Goal: Check status: Check status

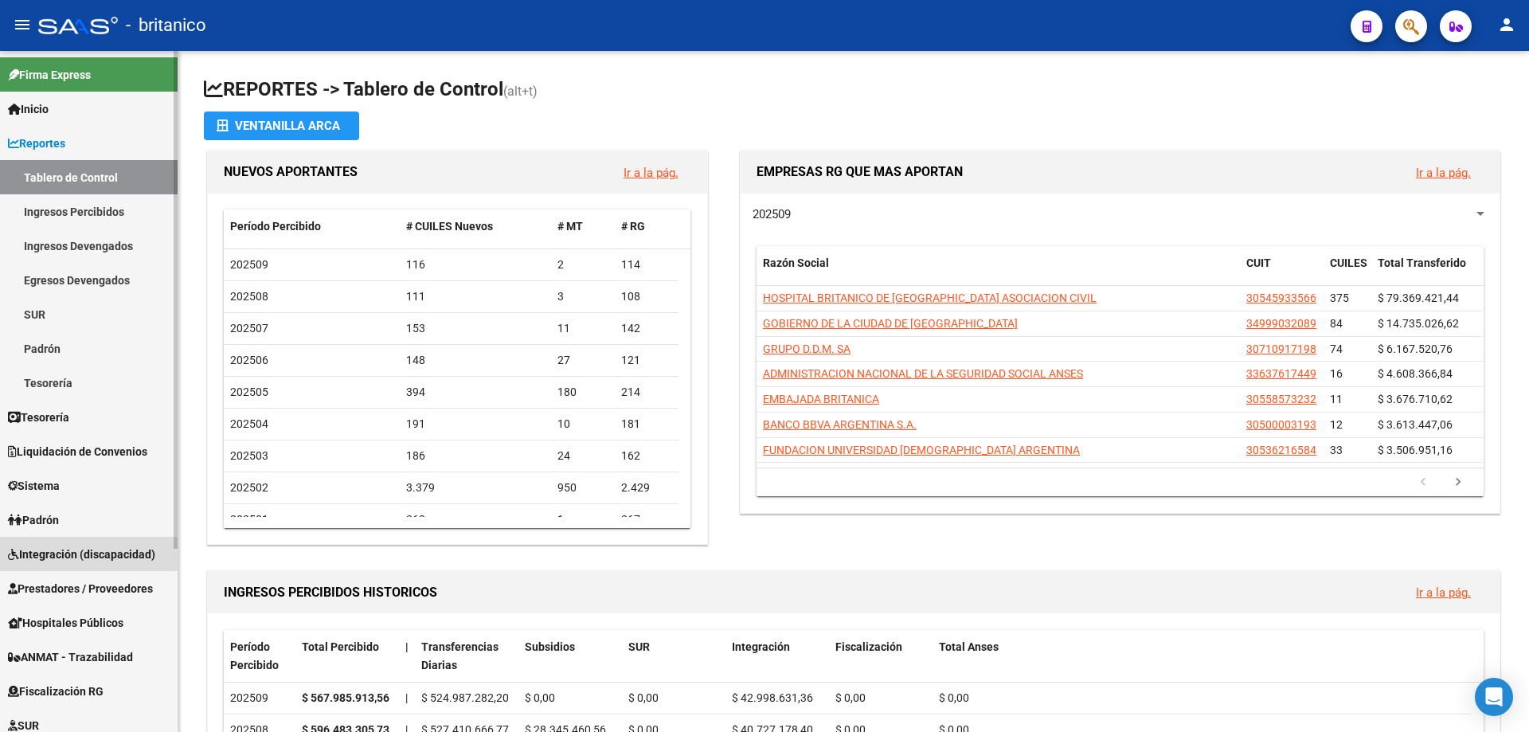
click at [119, 559] on span "Integración (discapacidad)" at bounding box center [81, 555] width 147 height 18
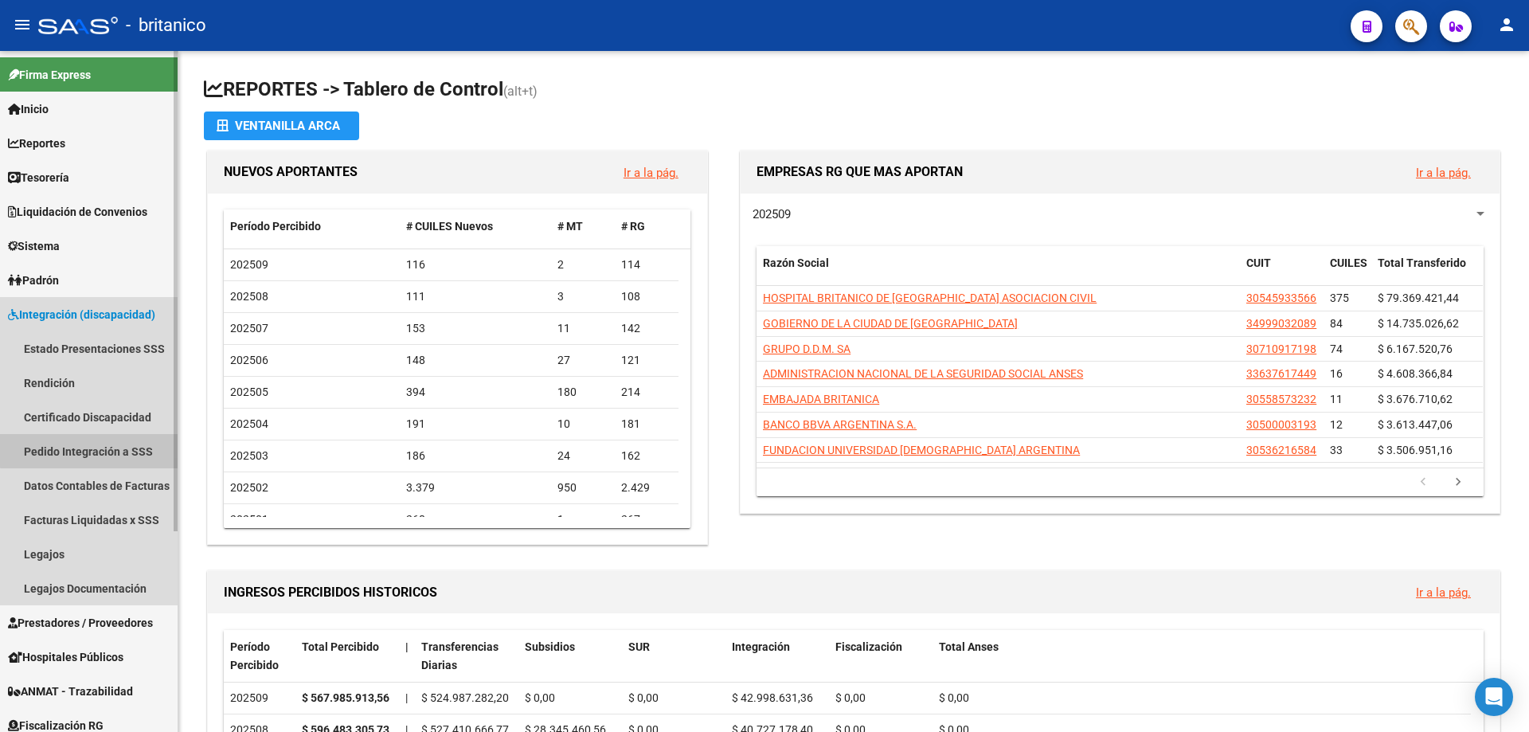
click at [119, 448] on link "Pedido Integración a SSS" at bounding box center [89, 451] width 178 height 34
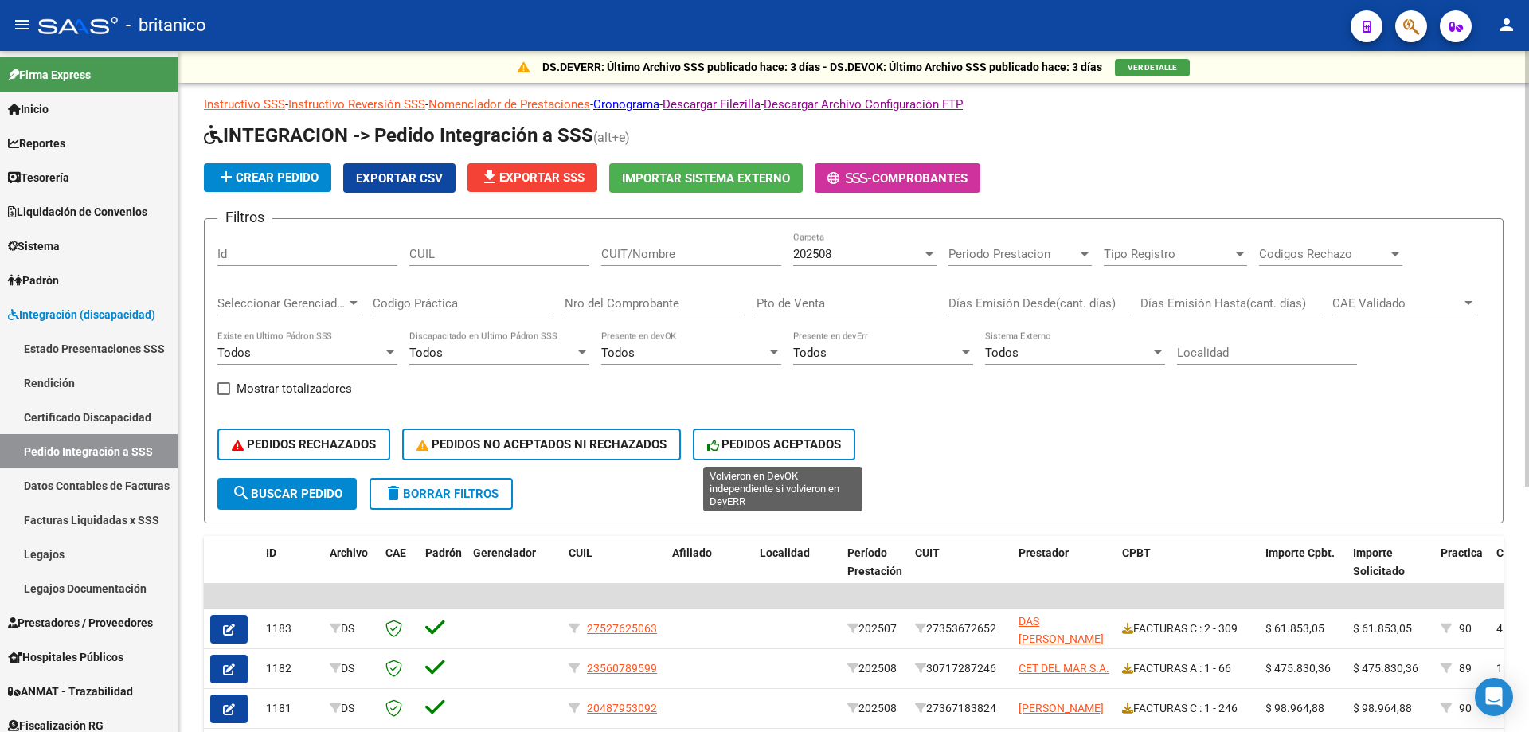
click at [792, 445] on span "PEDIDOS ACEPTADOS" at bounding box center [774, 444] width 135 height 14
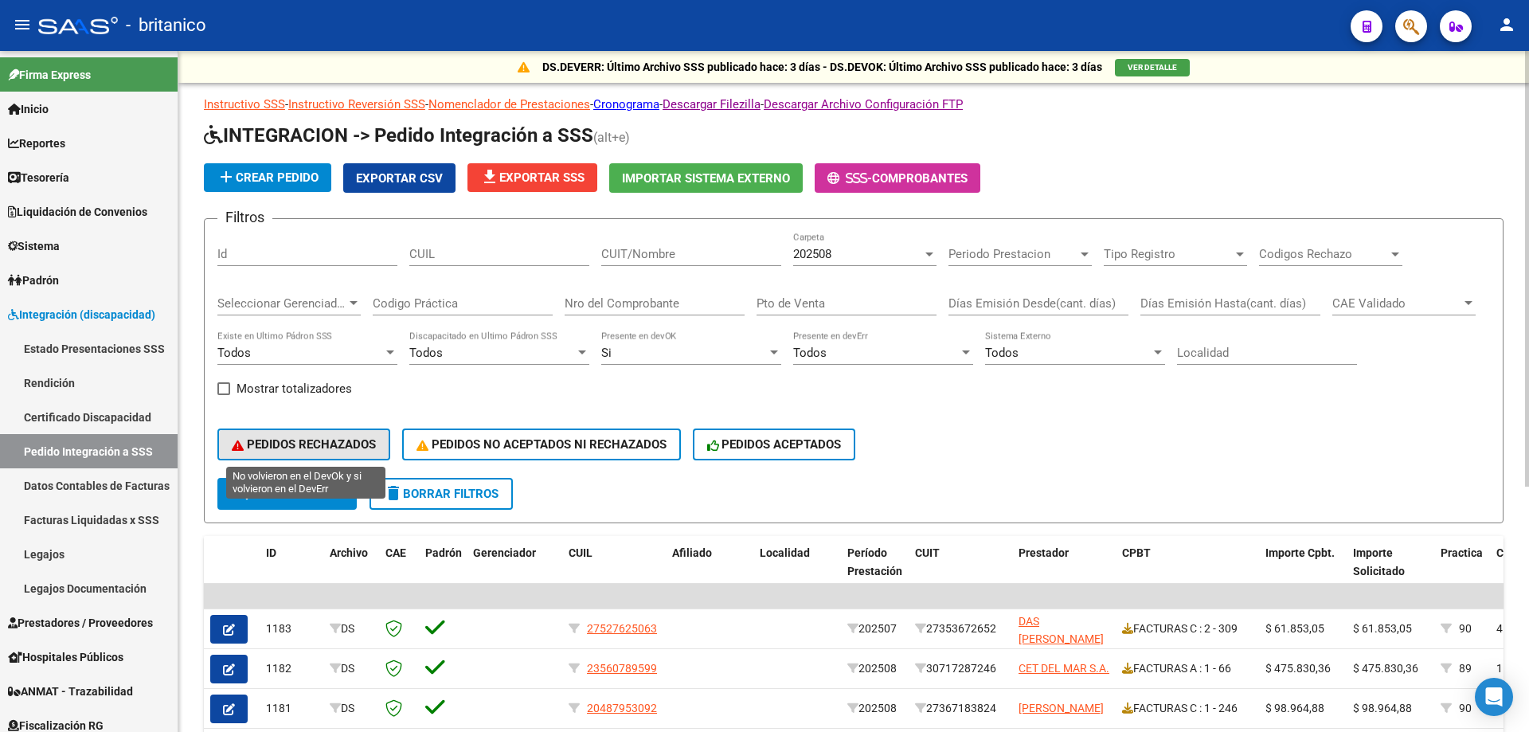
click at [327, 440] on span "PEDIDOS RECHAZADOS" at bounding box center [304, 444] width 144 height 14
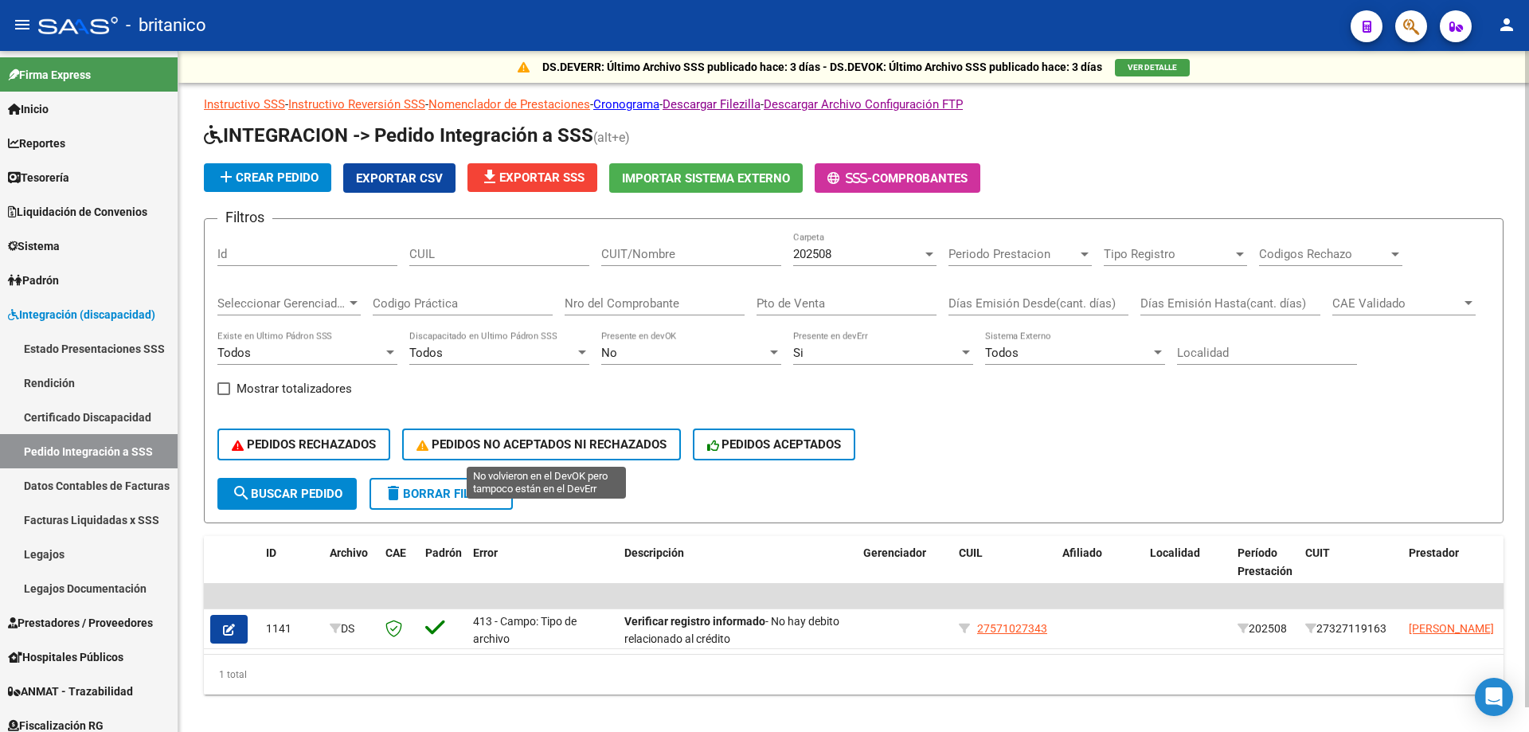
click at [491, 436] on button "PEDIDOS NO ACEPTADOS NI RECHAZADOS" at bounding box center [541, 444] width 279 height 32
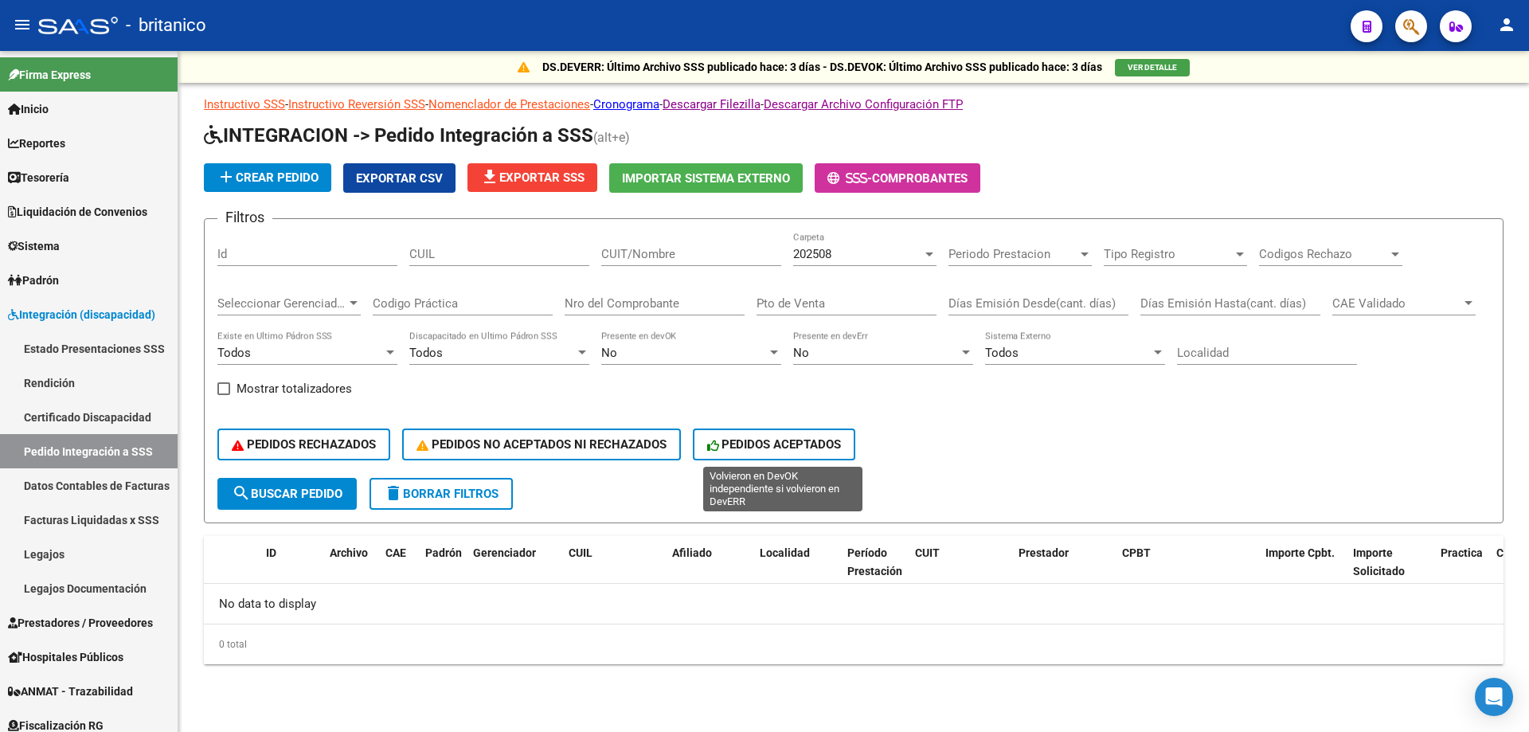
click at [762, 452] on button "PEDIDOS ACEPTADOS" at bounding box center [774, 444] width 163 height 32
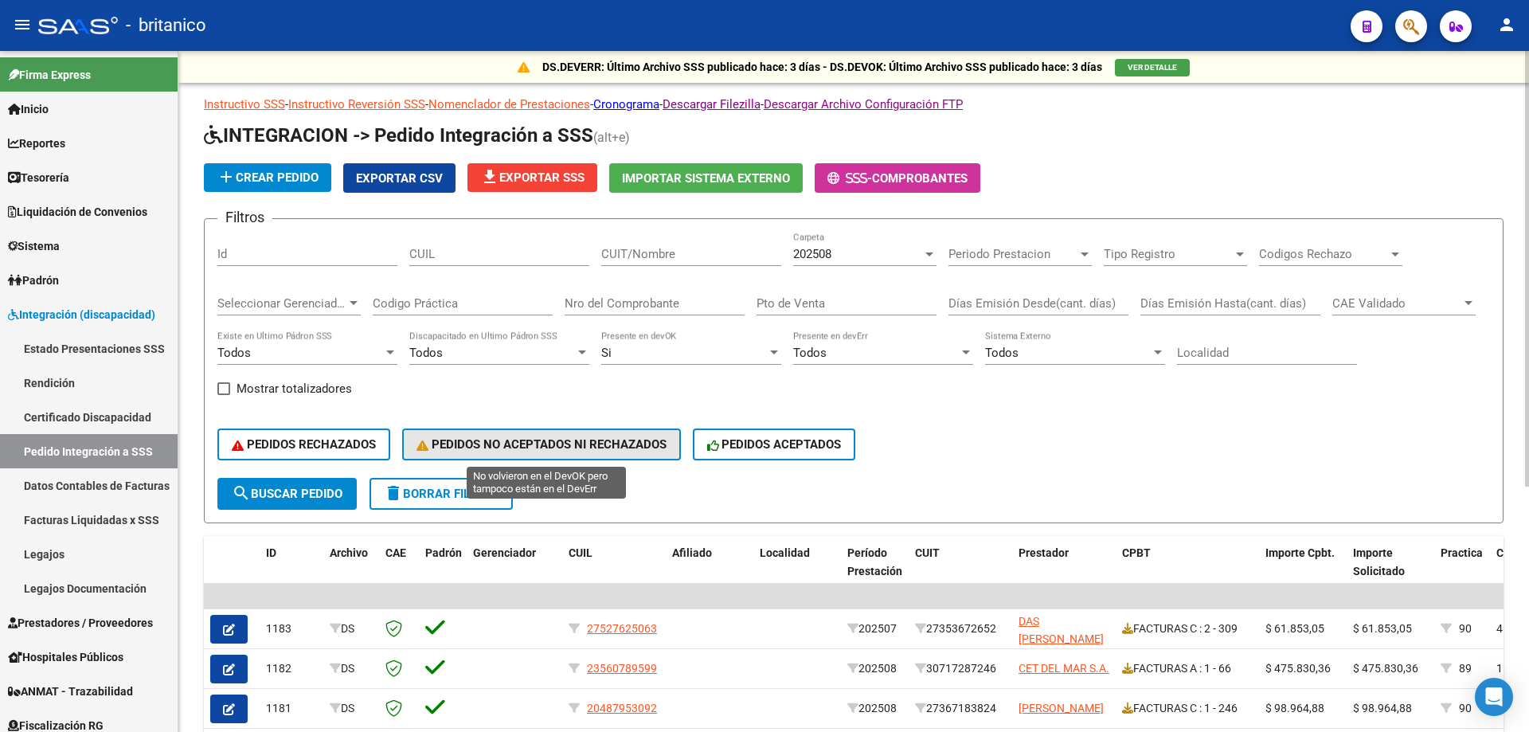
click at [616, 448] on span "PEDIDOS NO ACEPTADOS NI RECHAZADOS" at bounding box center [542, 444] width 250 height 14
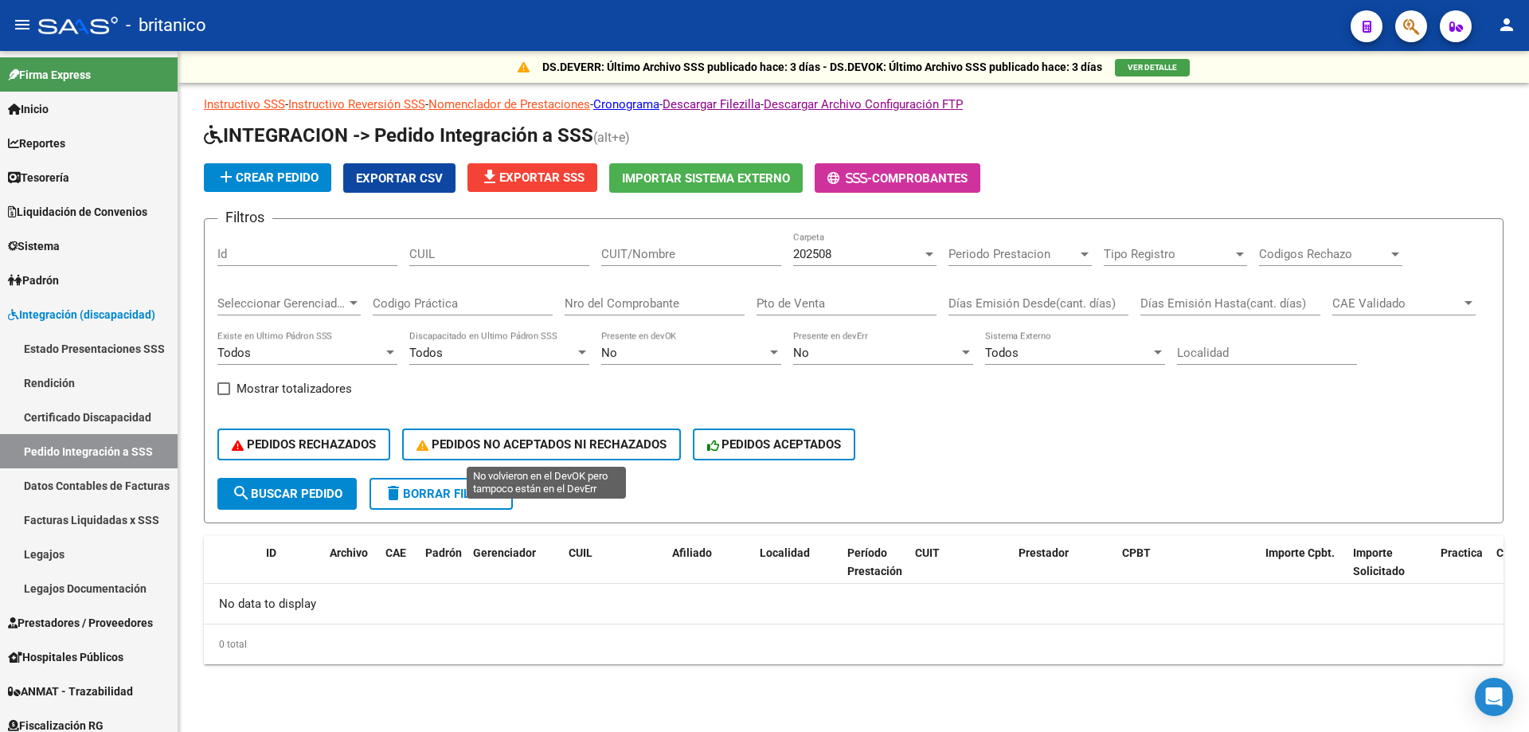
click at [534, 430] on button "PEDIDOS NO ACEPTADOS NI RECHAZADOS" at bounding box center [541, 444] width 279 height 32
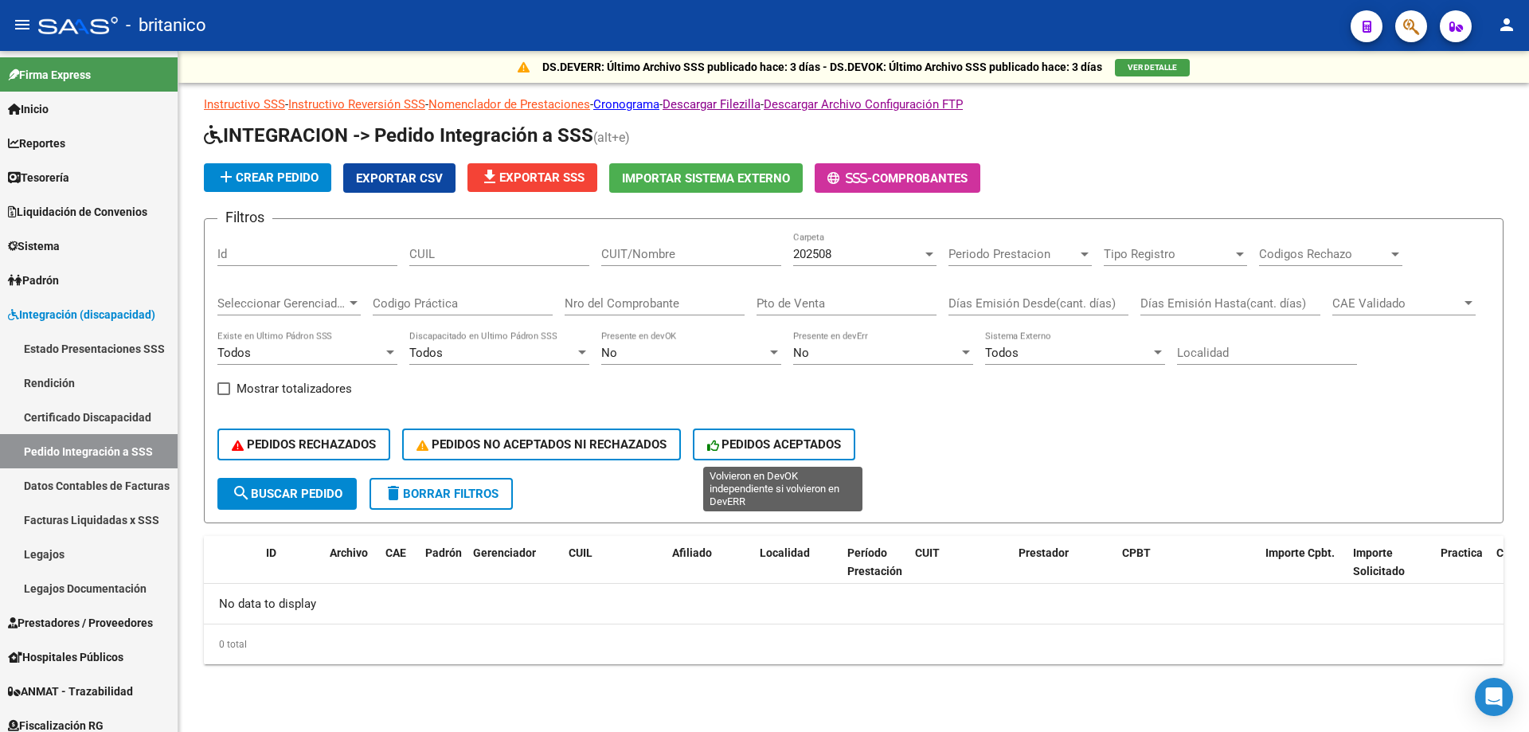
click at [773, 433] on button "PEDIDOS ACEPTADOS" at bounding box center [774, 444] width 163 height 32
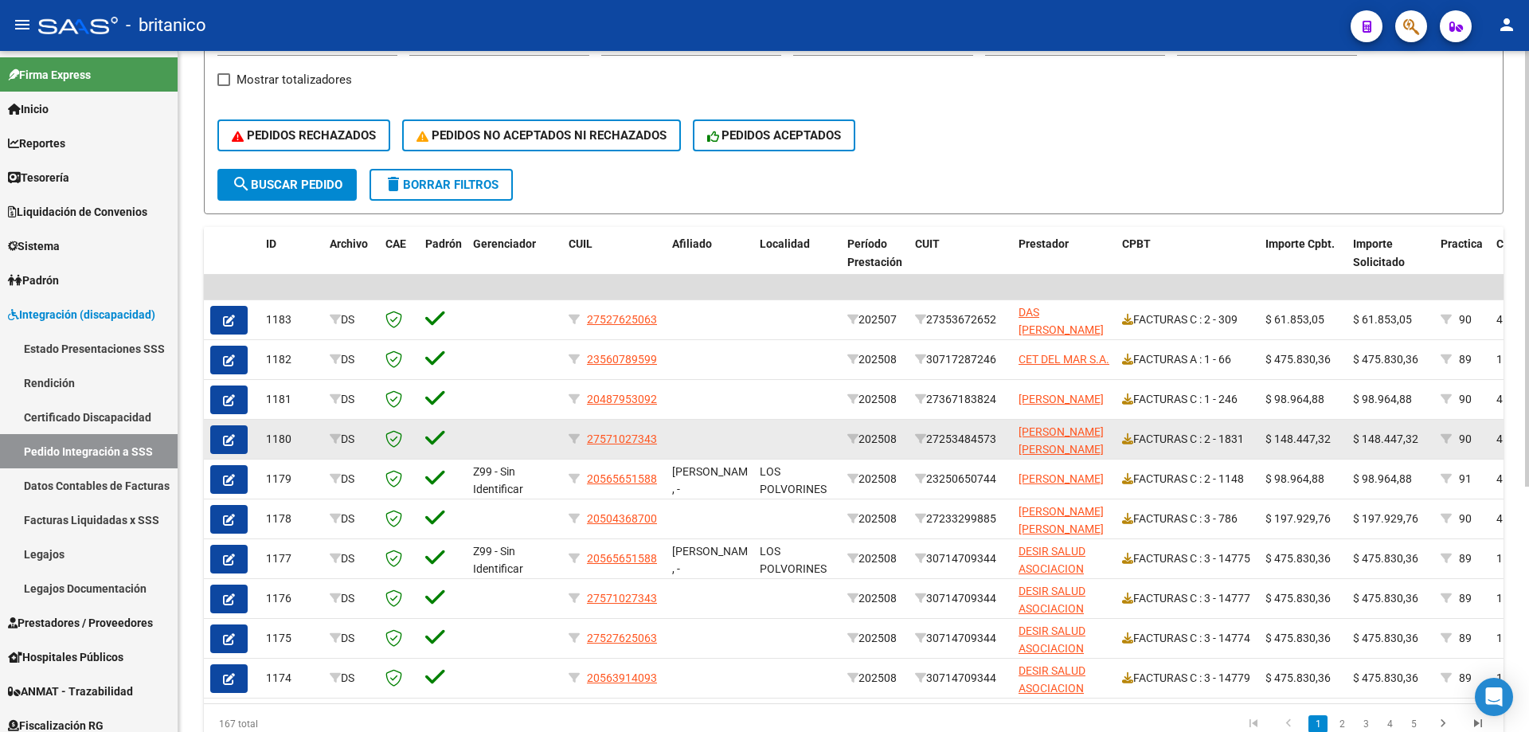
scroll to position [319, 0]
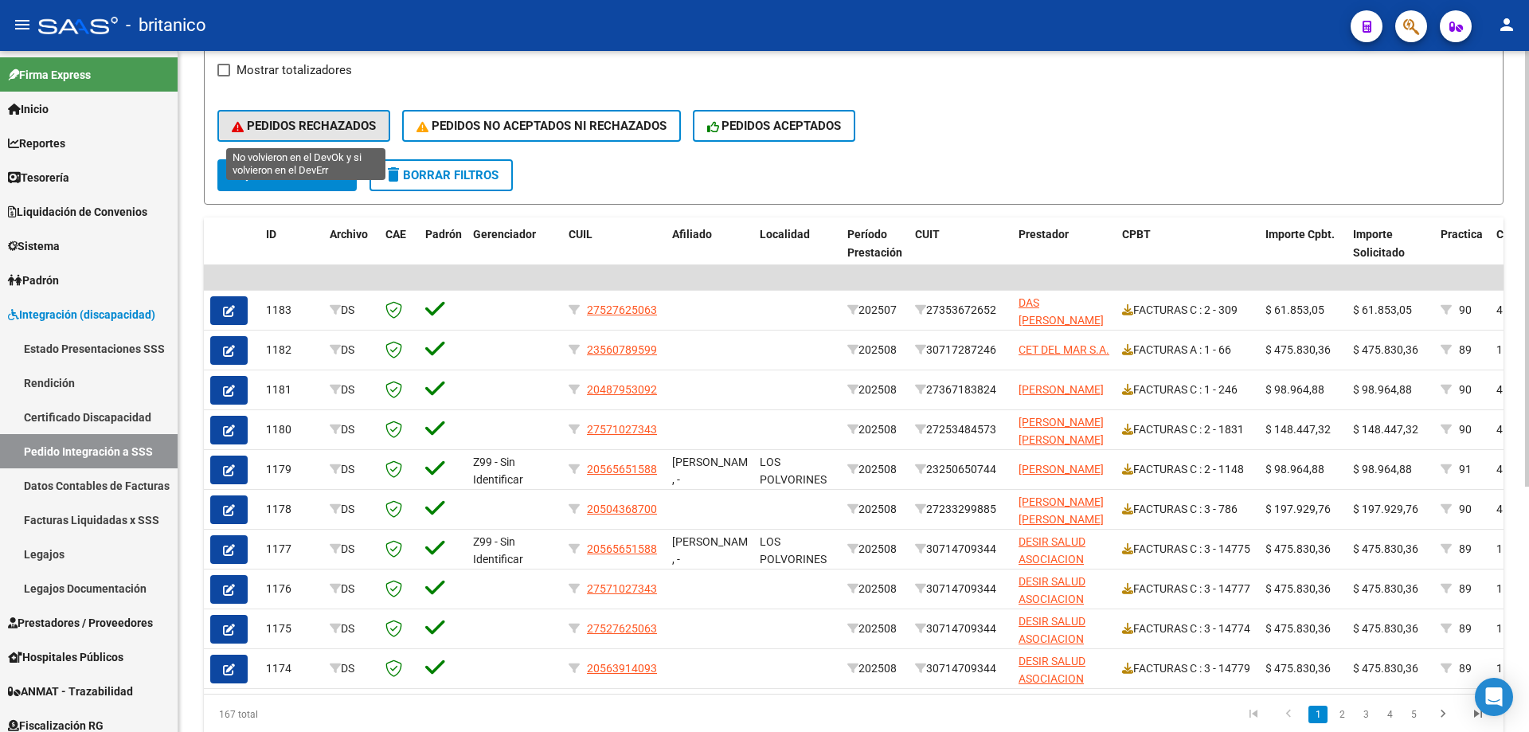
click at [331, 129] on span "PEDIDOS RECHAZADOS" at bounding box center [304, 126] width 144 height 14
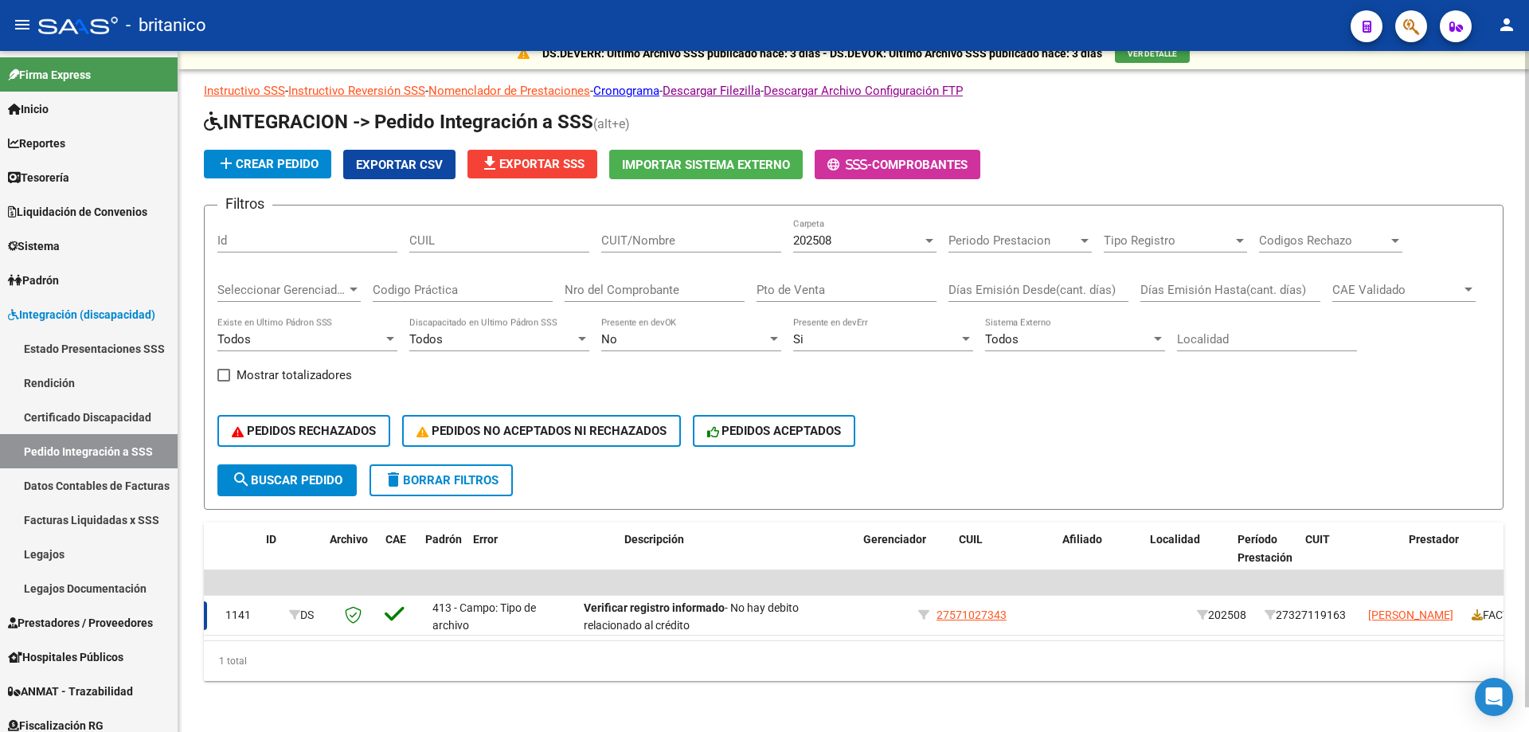
scroll to position [0, 0]
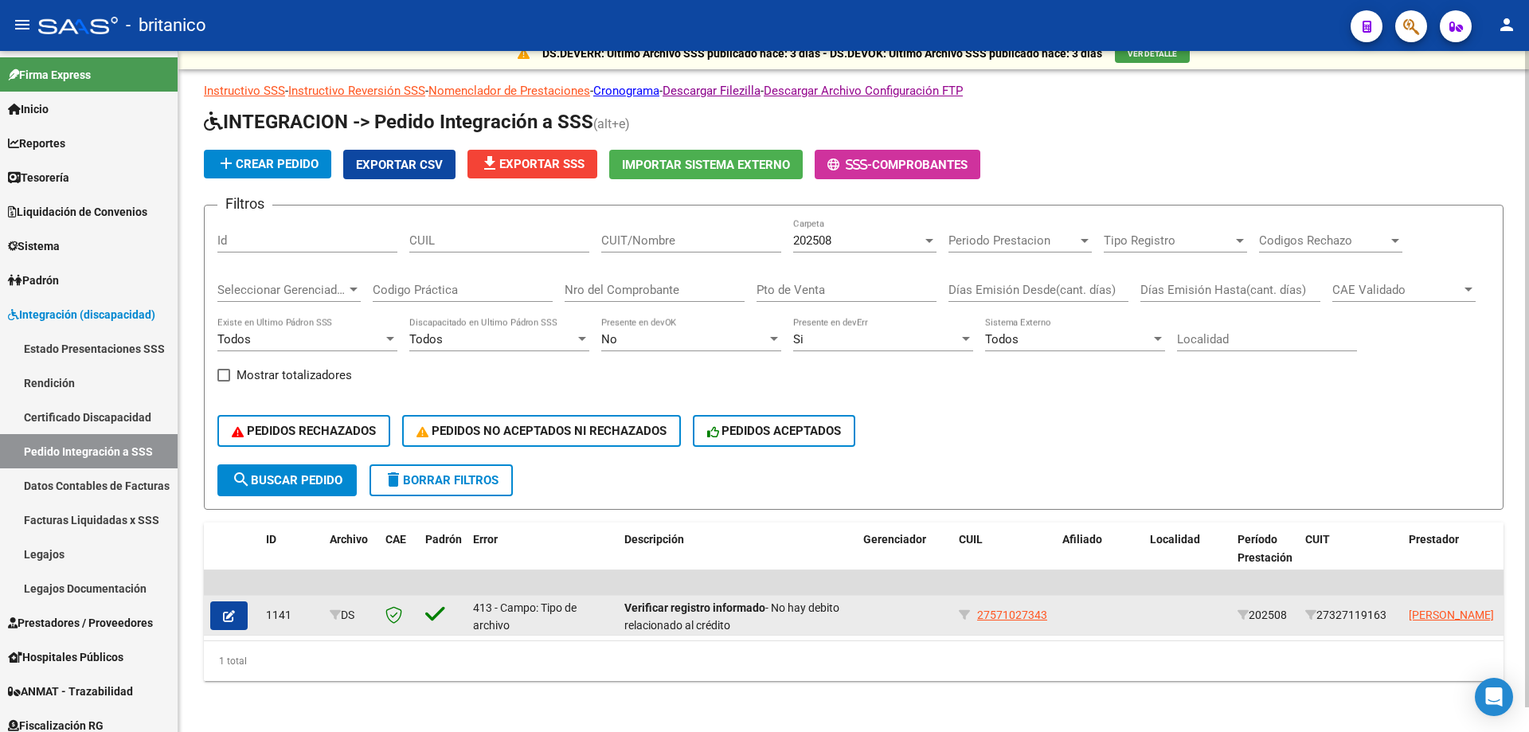
click at [237, 604] on button "button" at bounding box center [228, 615] width 37 height 29
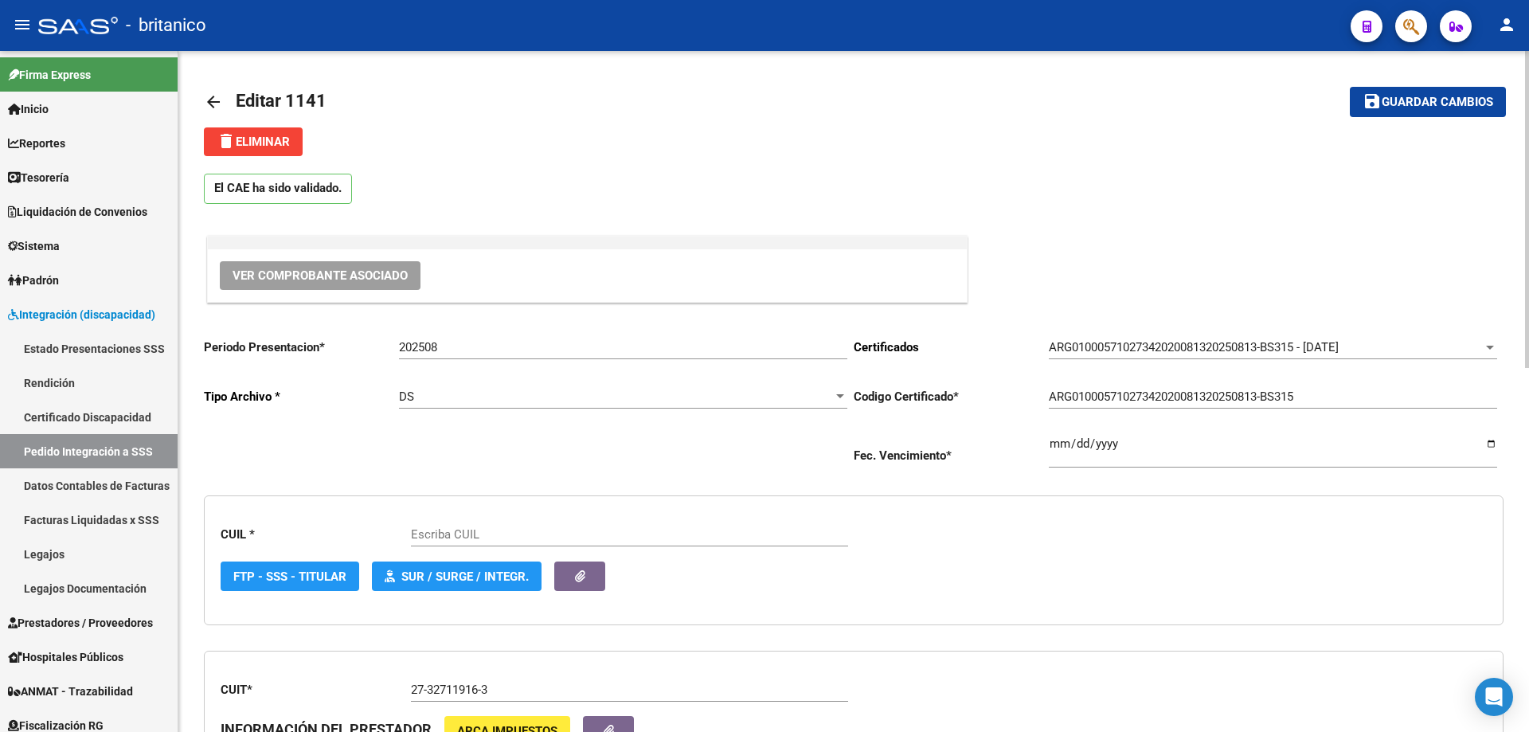
type input "27571027343"
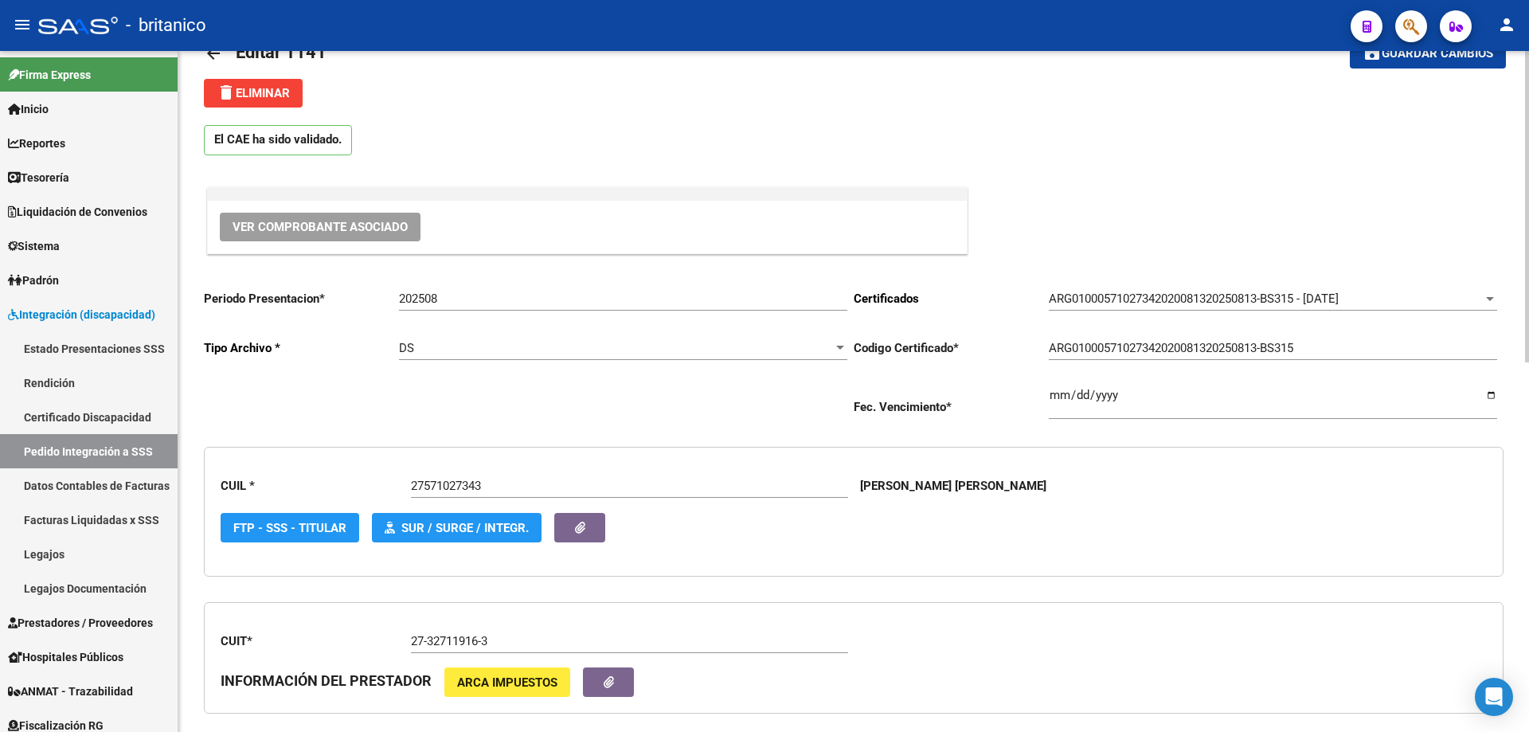
scroll to position [12, 0]
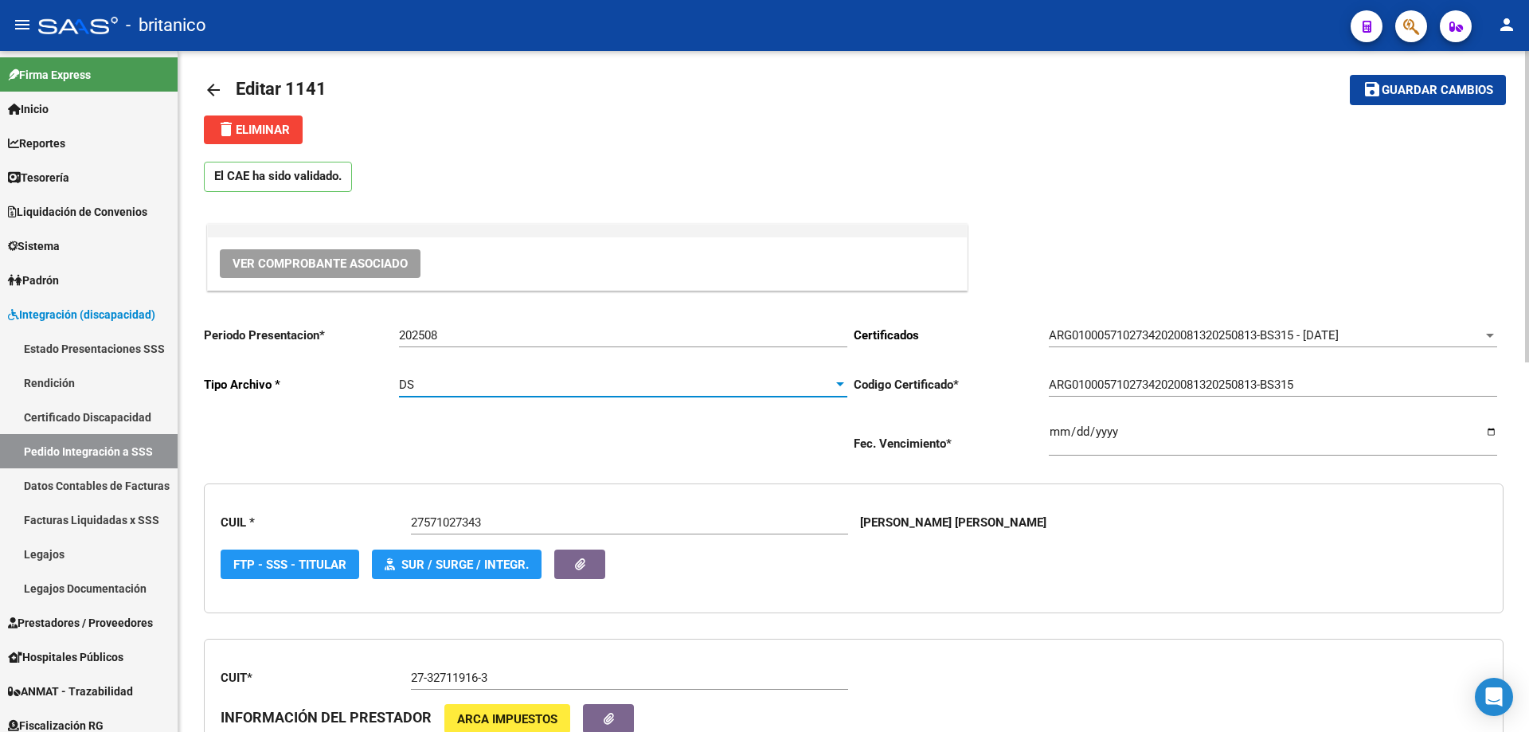
click at [839, 380] on div at bounding box center [840, 384] width 14 height 13
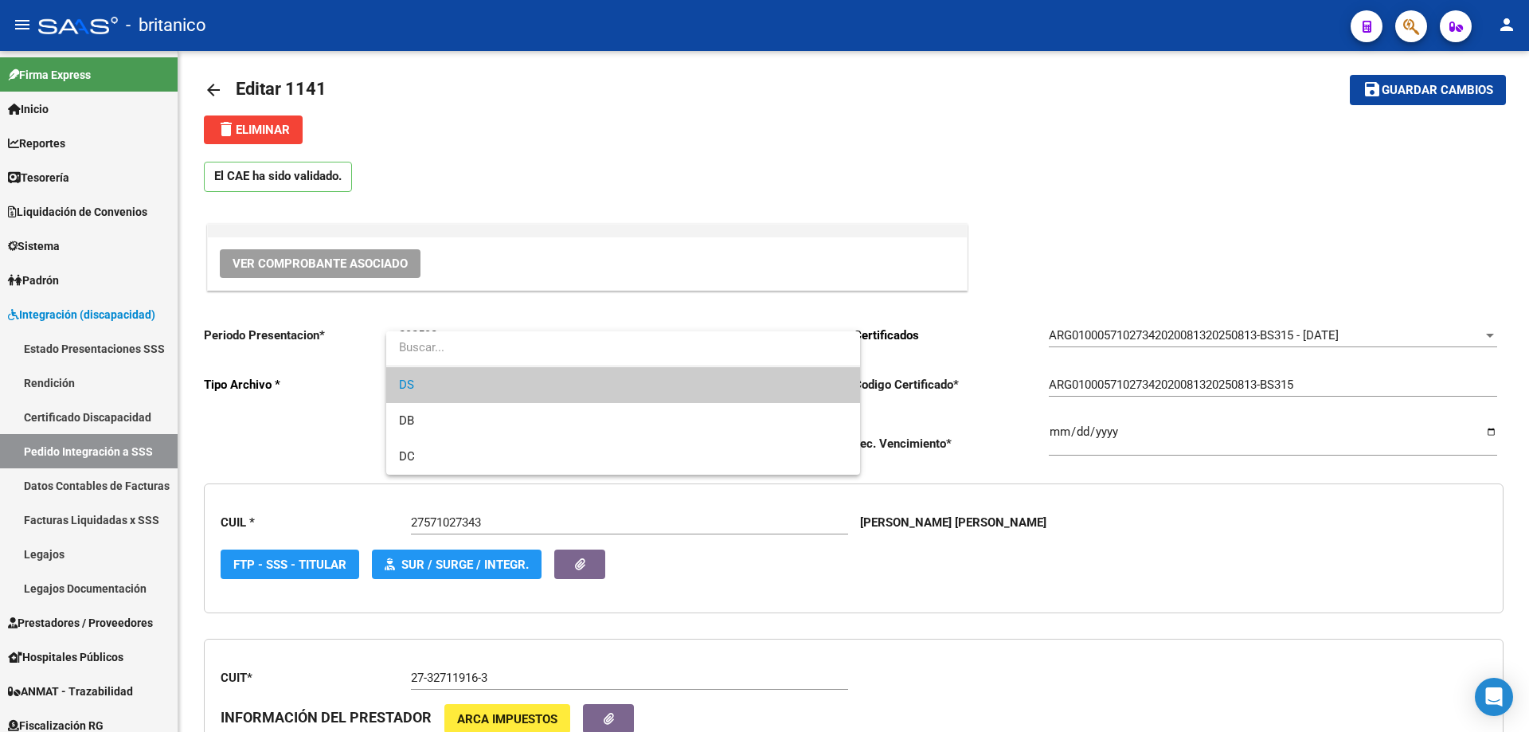
click at [706, 380] on span "DS" at bounding box center [623, 385] width 448 height 36
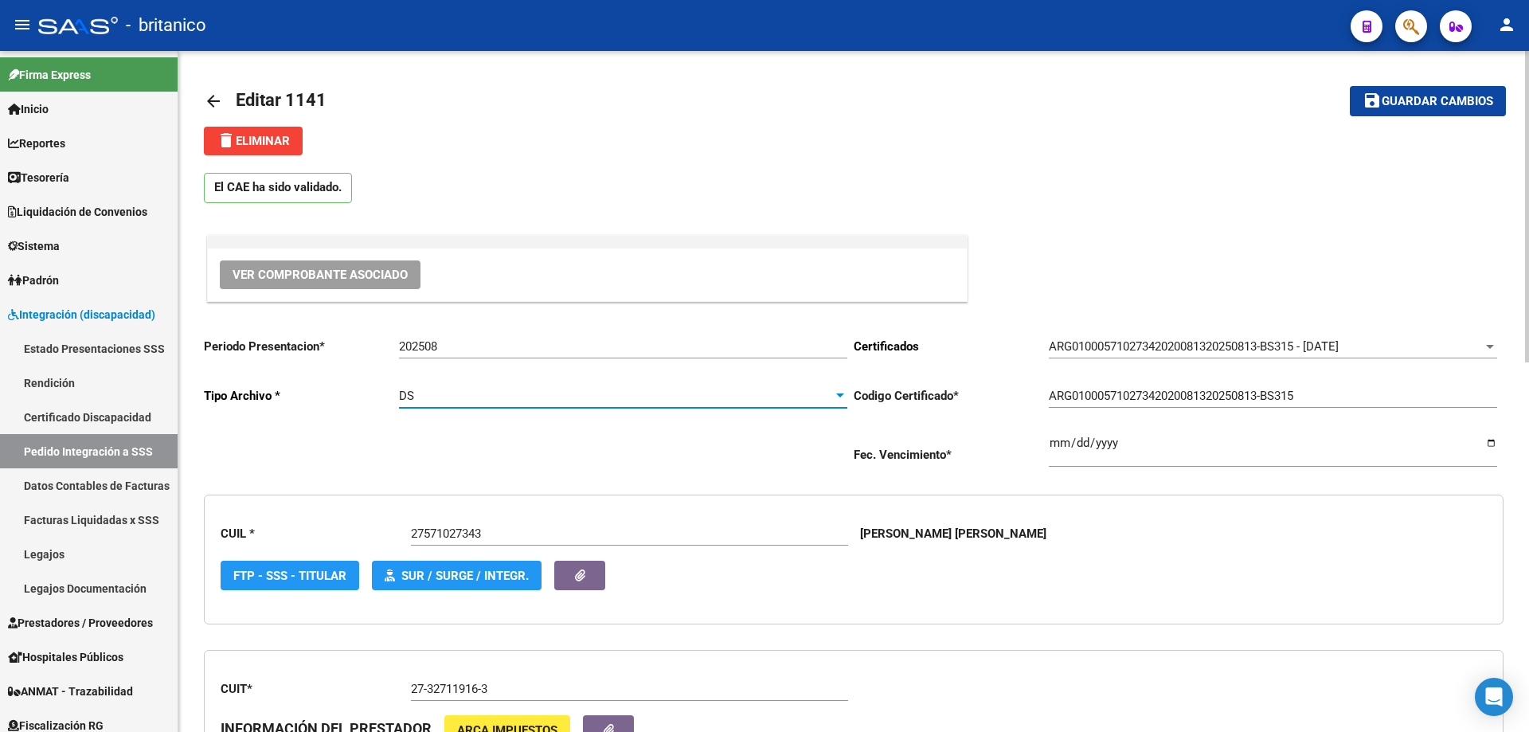
scroll to position [0, 0]
click at [205, 93] on mat-icon "arrow_back" at bounding box center [213, 101] width 19 height 19
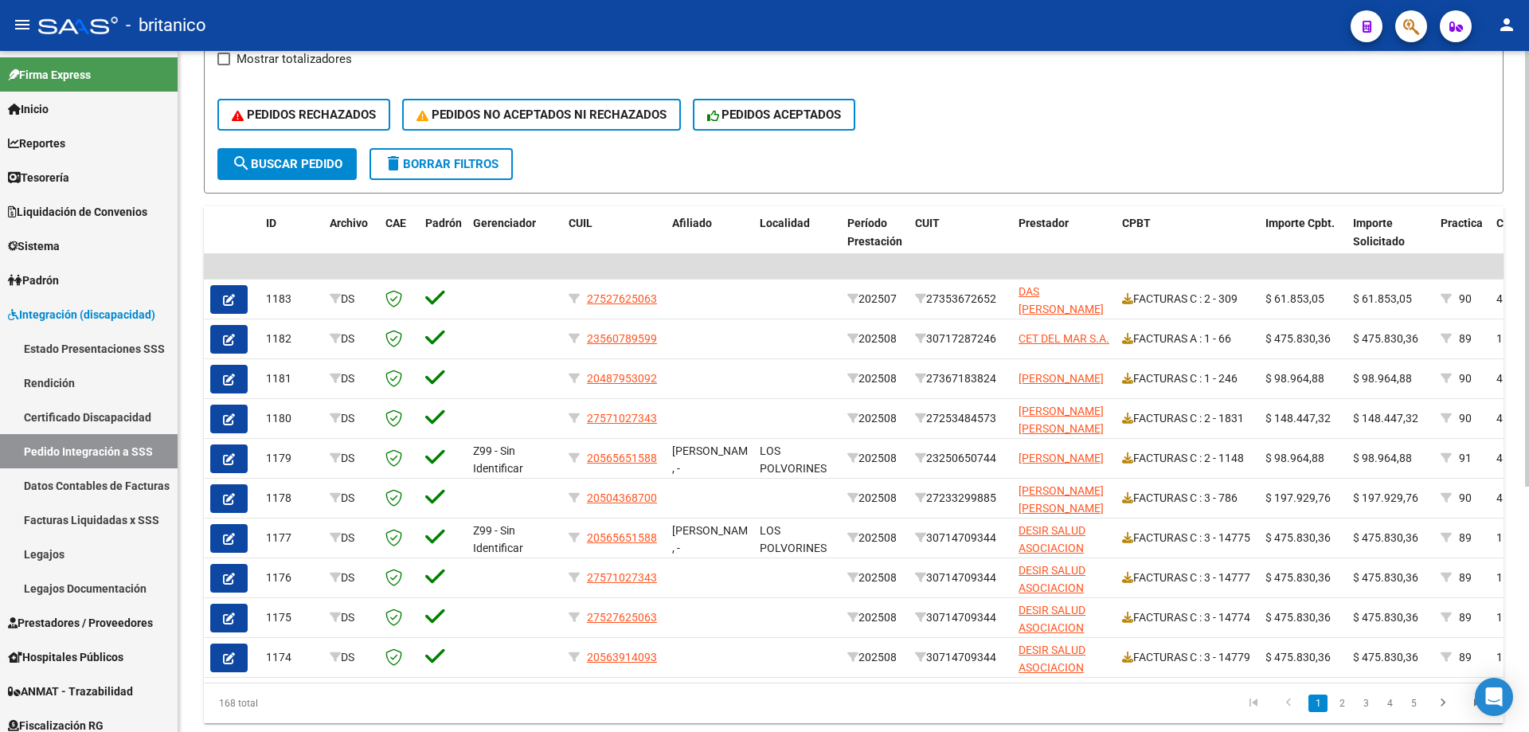
scroll to position [304, 0]
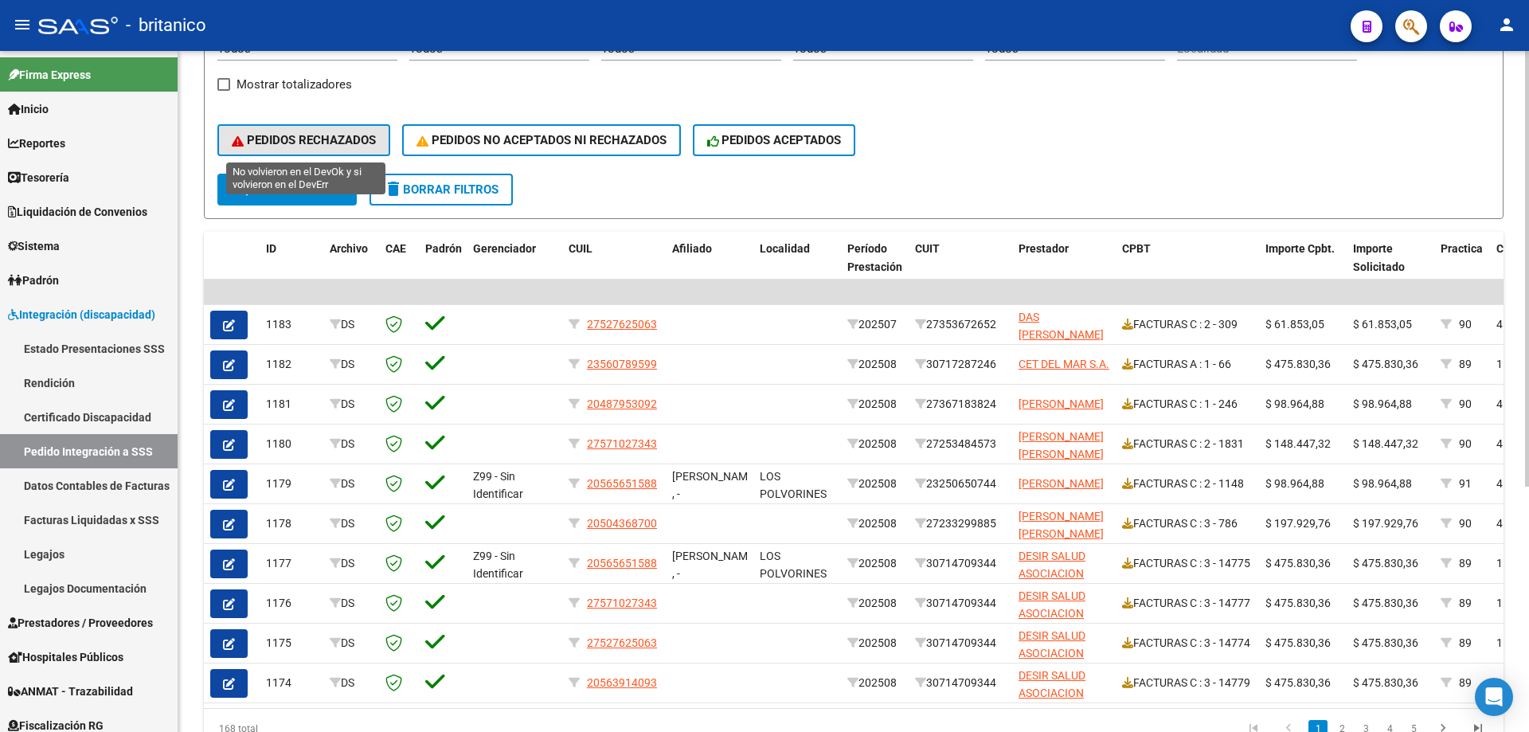
click at [308, 131] on button "PEDIDOS RECHAZADOS" at bounding box center [303, 140] width 173 height 32
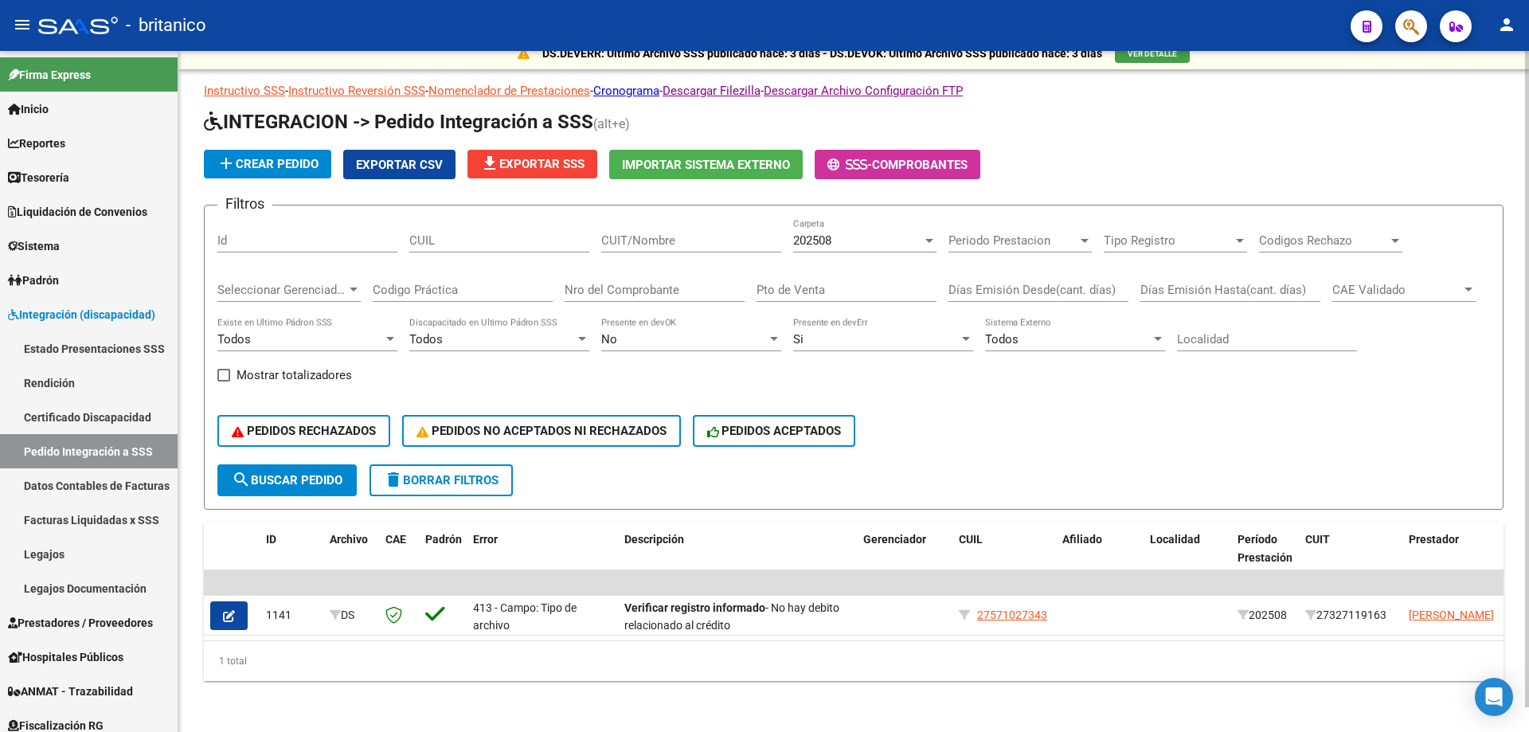
scroll to position [25, 0]
click at [540, 157] on span "file_download Exportar SSS" at bounding box center [532, 164] width 104 height 14
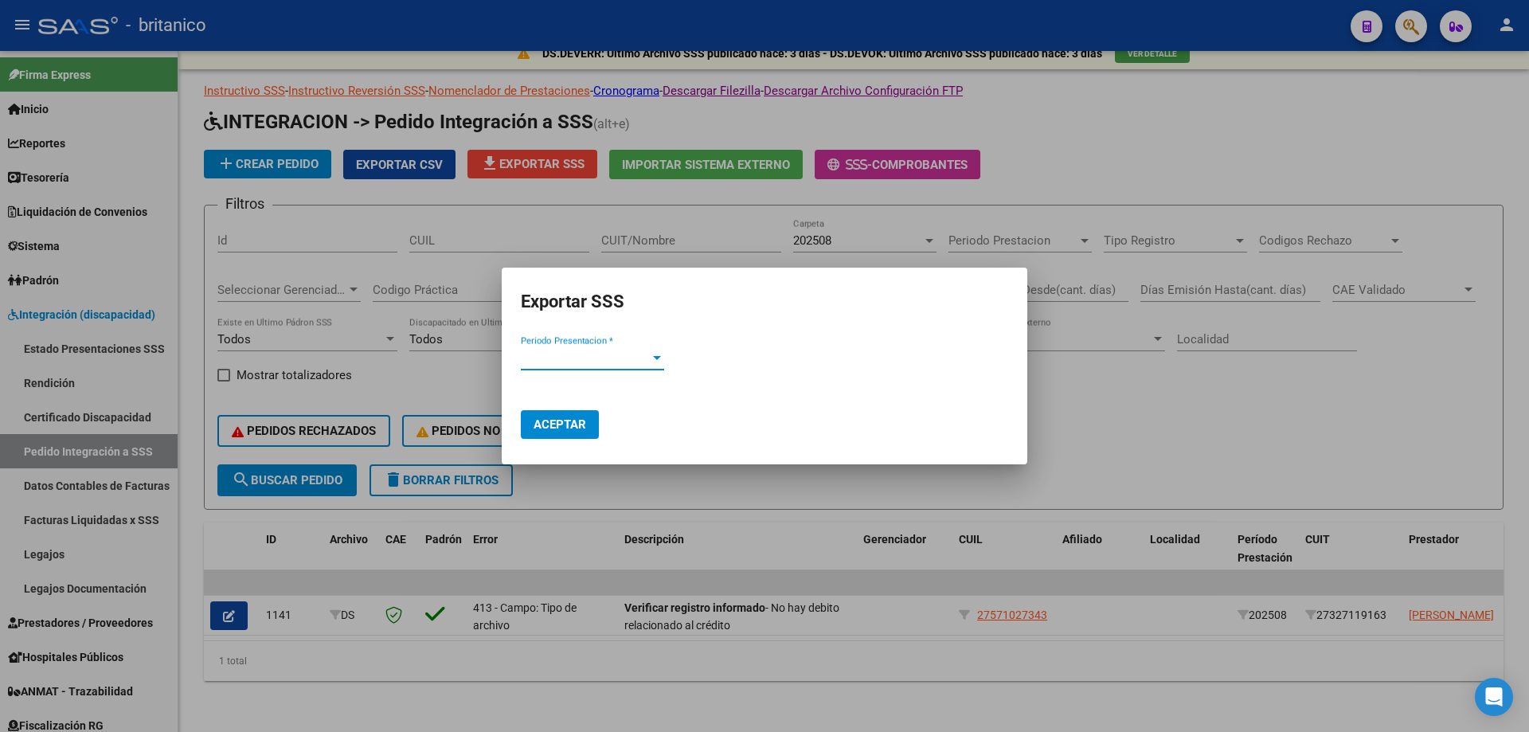
click at [633, 358] on span "Periodo Presentacion *" at bounding box center [585, 357] width 129 height 14
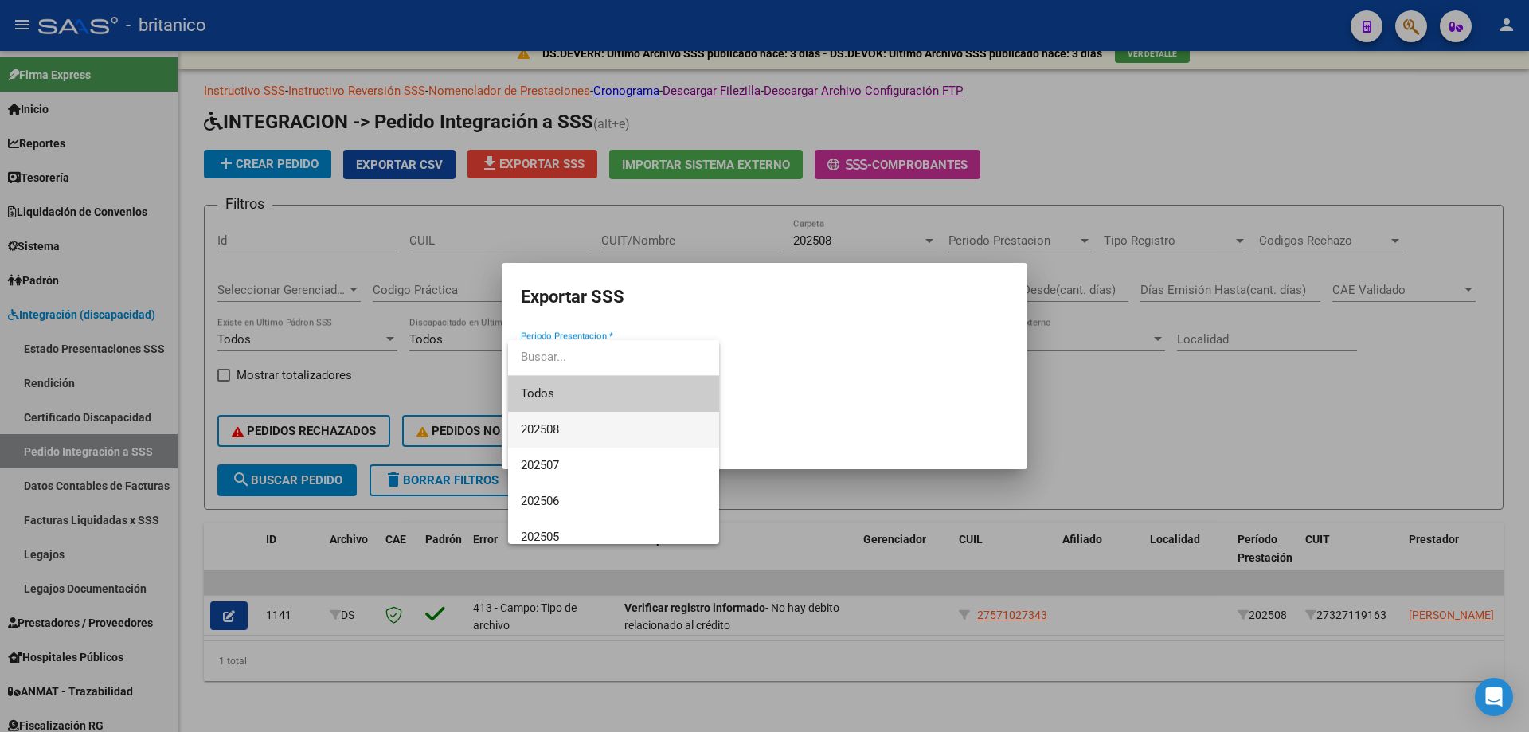
click at [613, 420] on span "202508" at bounding box center [614, 430] width 186 height 36
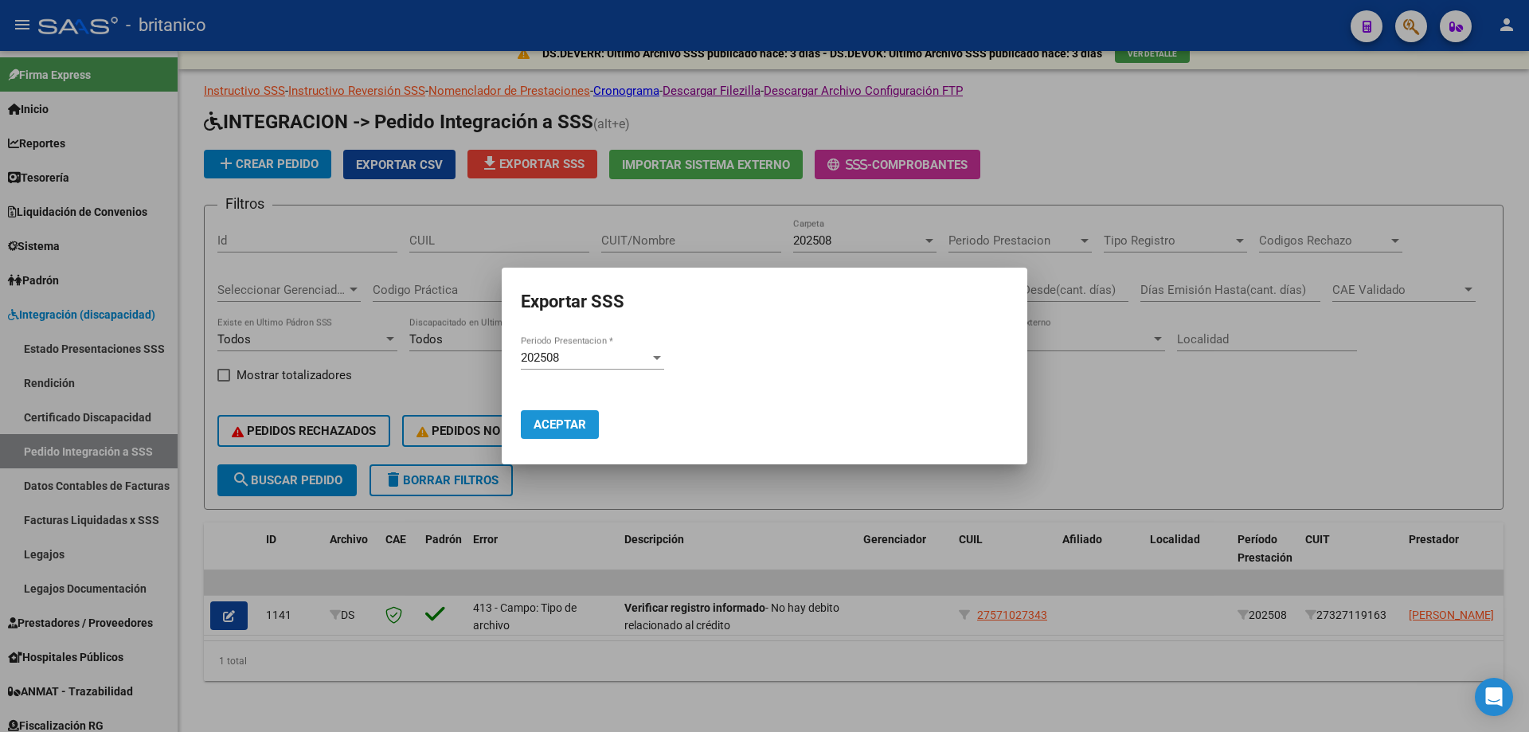
click at [561, 421] on span "Aceptar" at bounding box center [560, 424] width 53 height 14
drag, startPoint x: 605, startPoint y: 678, endPoint x: 932, endPoint y: 538, distance: 355.4
click at [607, 676] on div at bounding box center [764, 366] width 1529 height 732
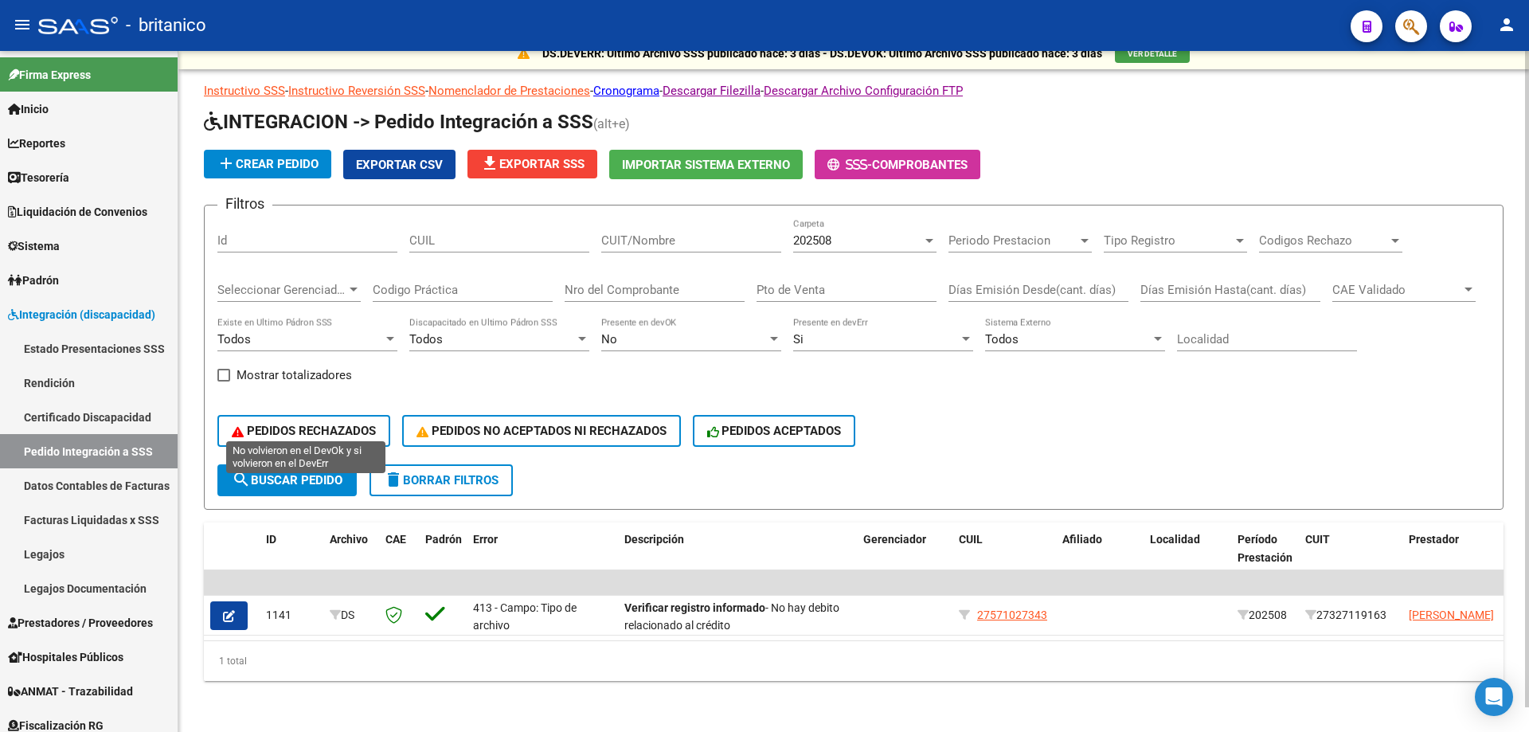
click at [296, 424] on span "PEDIDOS RECHAZADOS" at bounding box center [304, 431] width 144 height 14
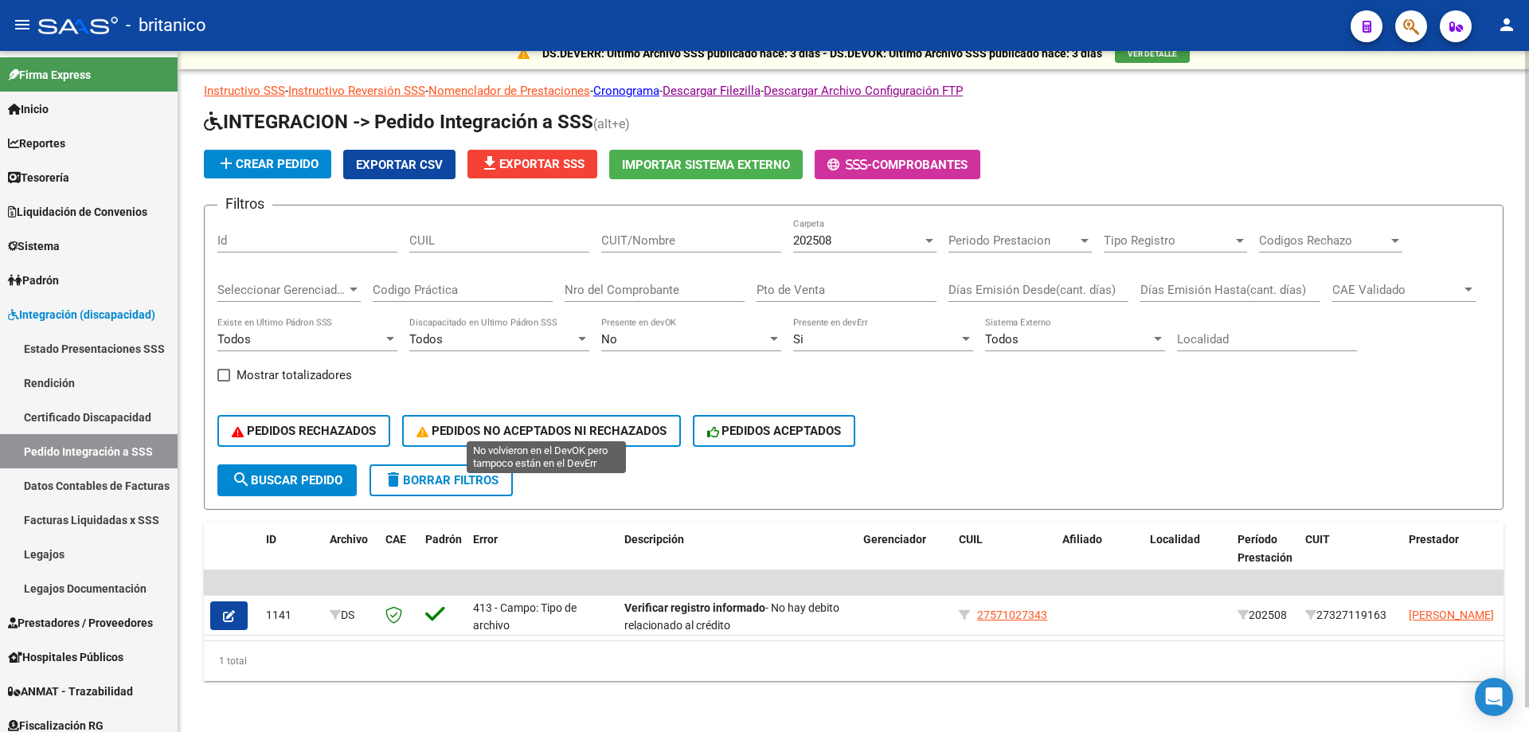
click at [528, 424] on span "PEDIDOS NO ACEPTADOS NI RECHAZADOS" at bounding box center [542, 431] width 250 height 14
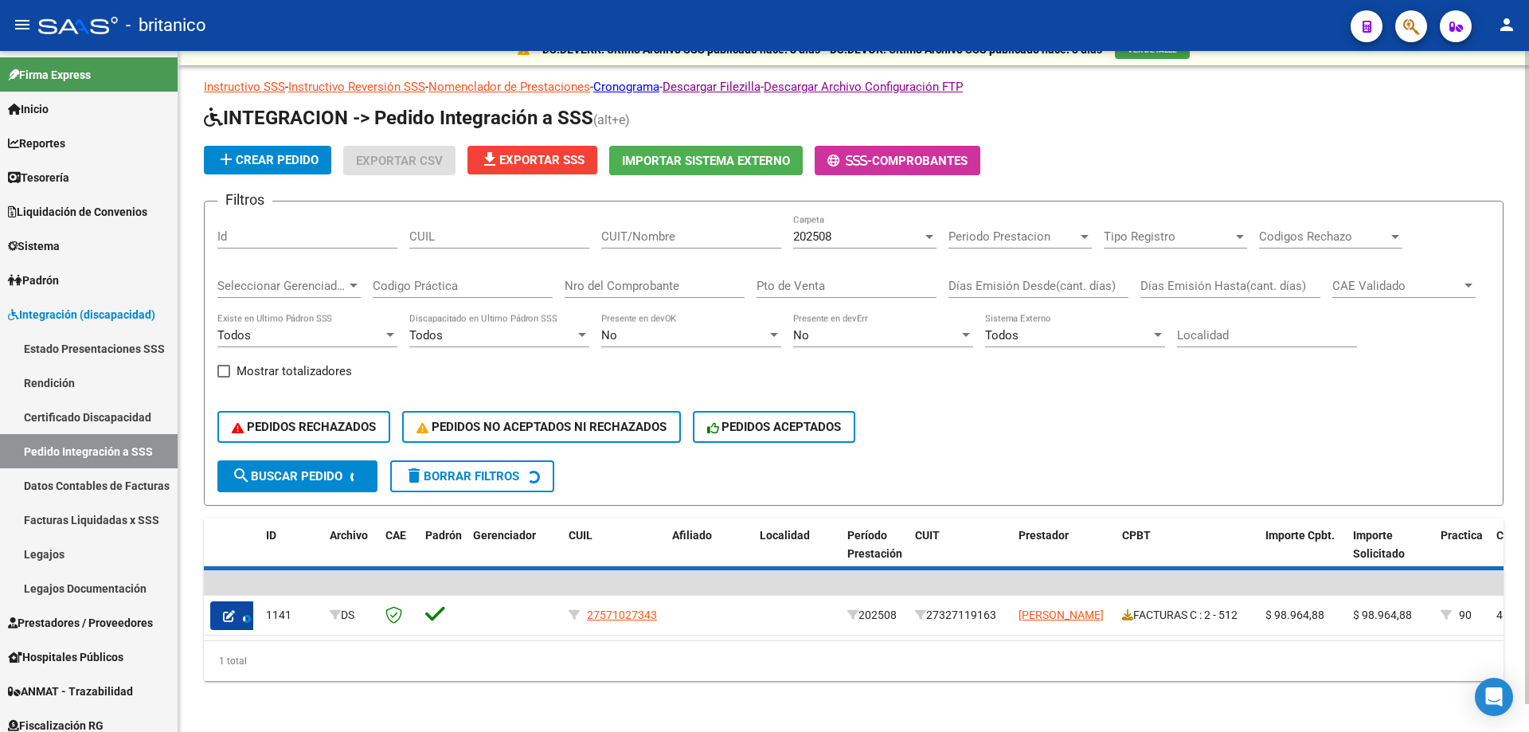
scroll to position [0, 0]
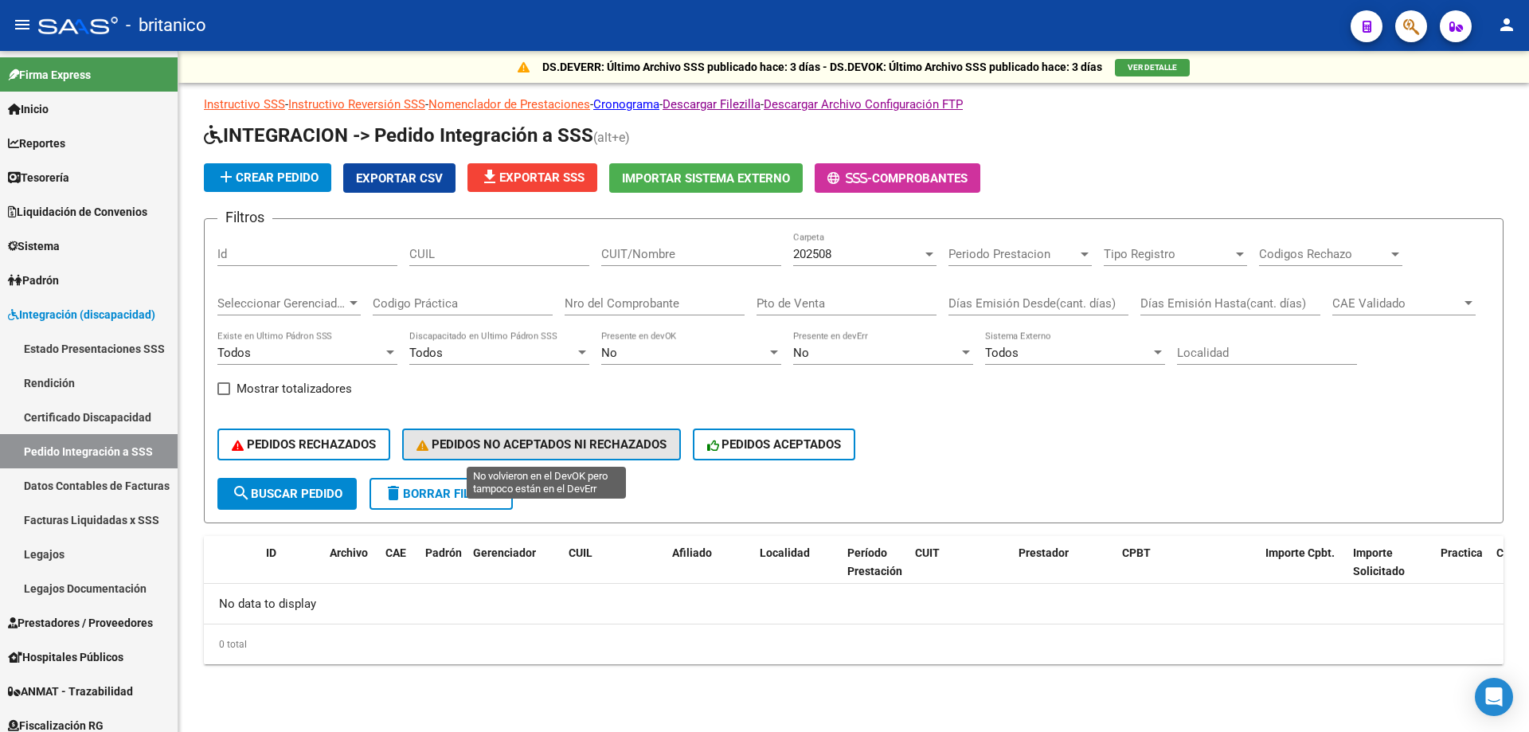
click at [605, 452] on button "PEDIDOS NO ACEPTADOS NI RECHAZADOS" at bounding box center [541, 444] width 279 height 32
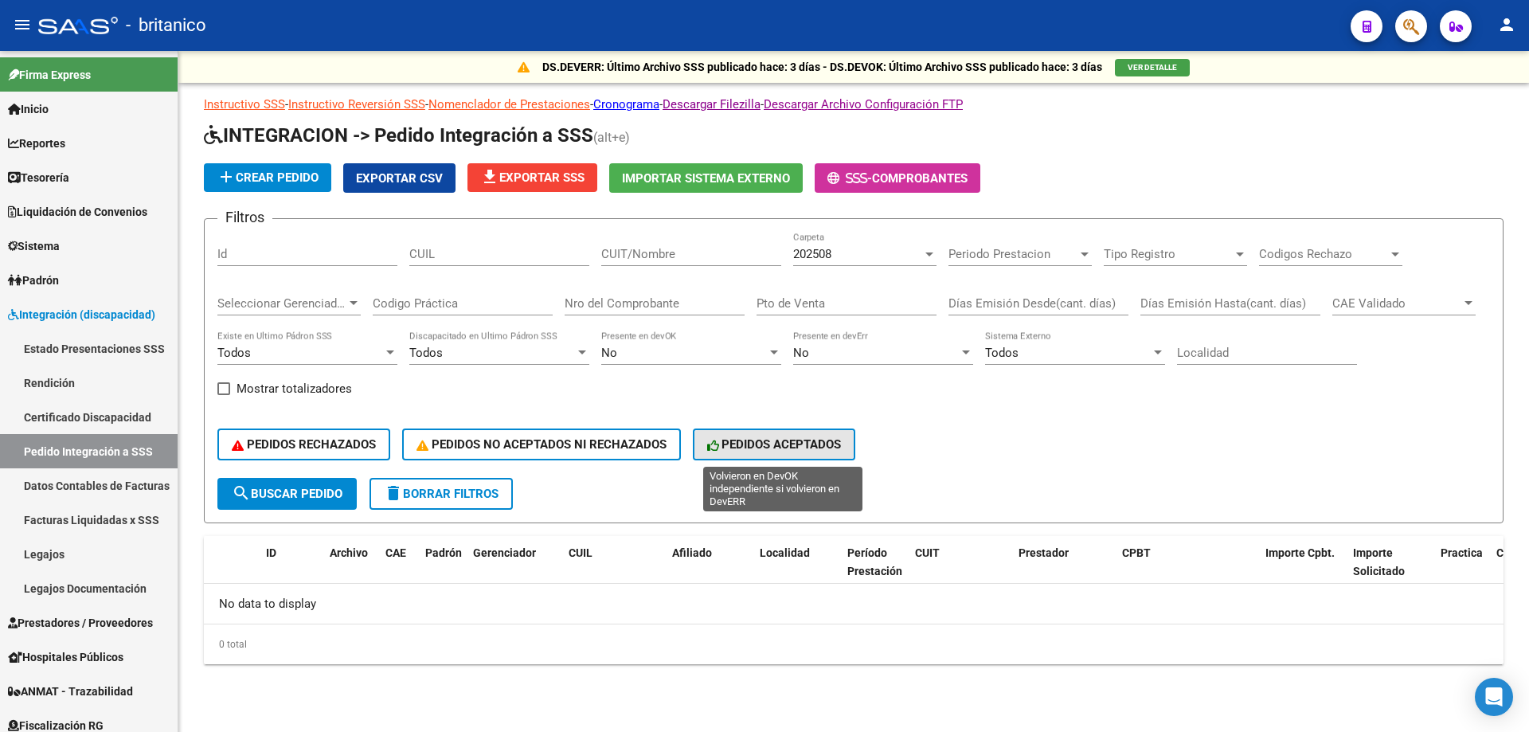
click at [750, 448] on span "PEDIDOS ACEPTADOS" at bounding box center [774, 444] width 135 height 14
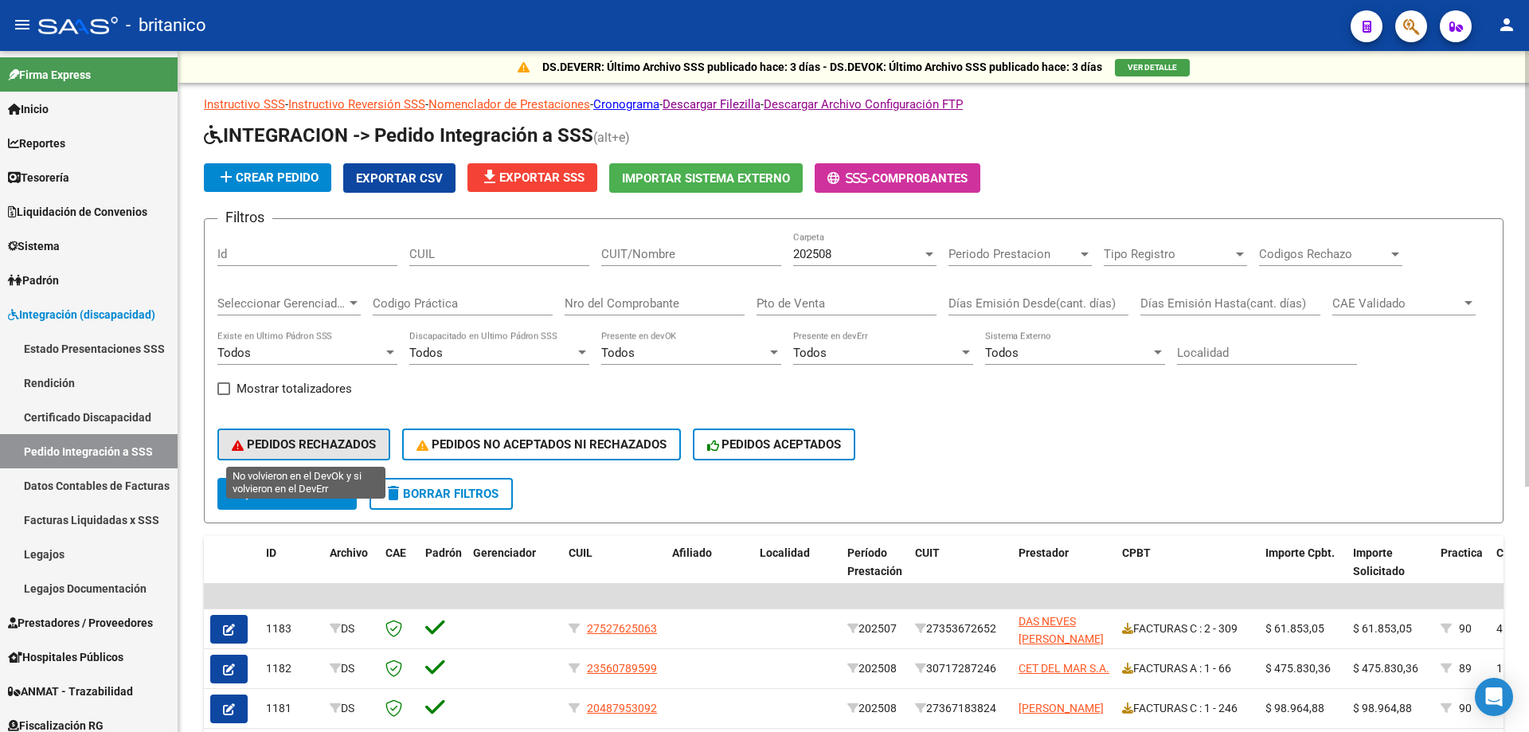
click at [324, 444] on span "PEDIDOS RECHAZADOS" at bounding box center [304, 444] width 144 height 14
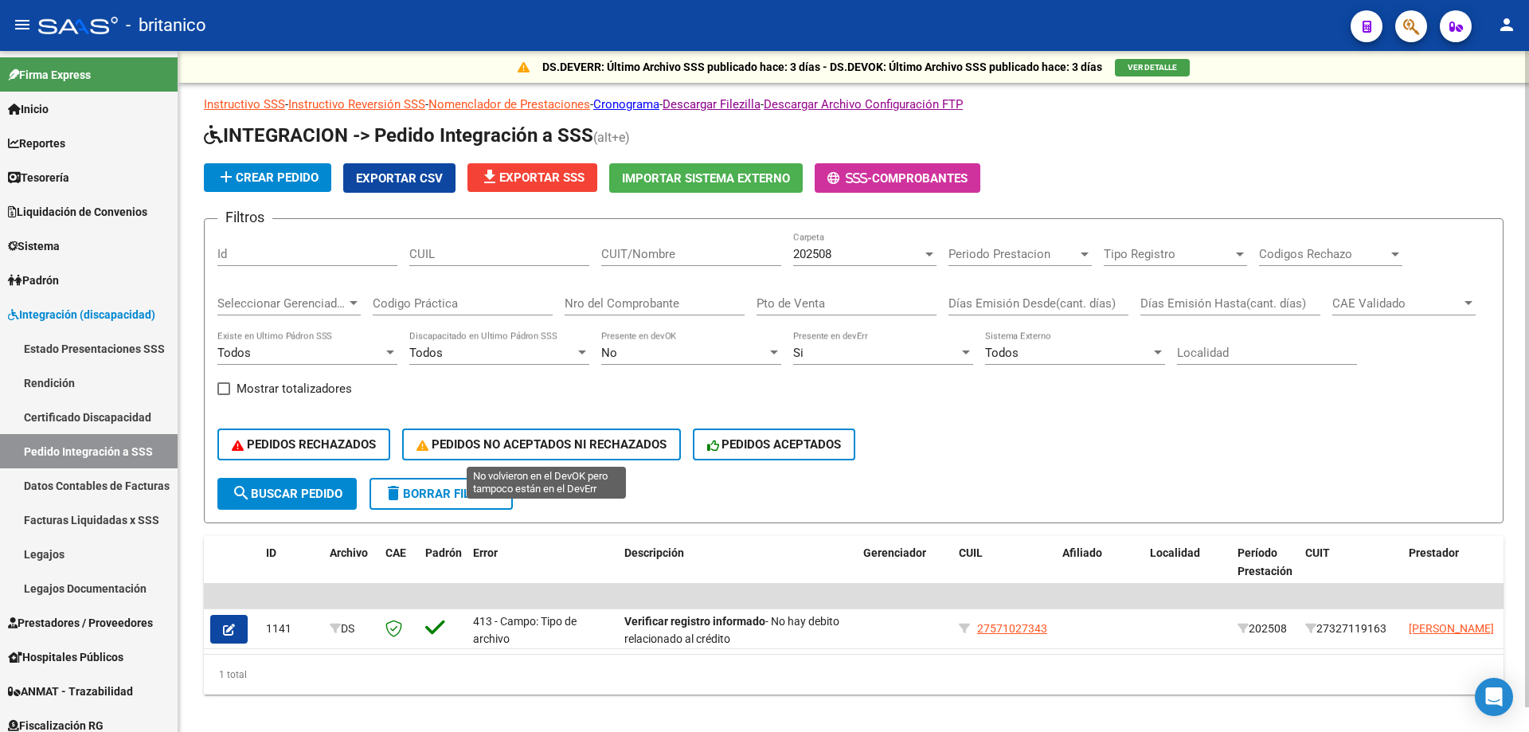
click at [655, 435] on button "PEDIDOS NO ACEPTADOS NI RECHAZADOS" at bounding box center [541, 444] width 279 height 32
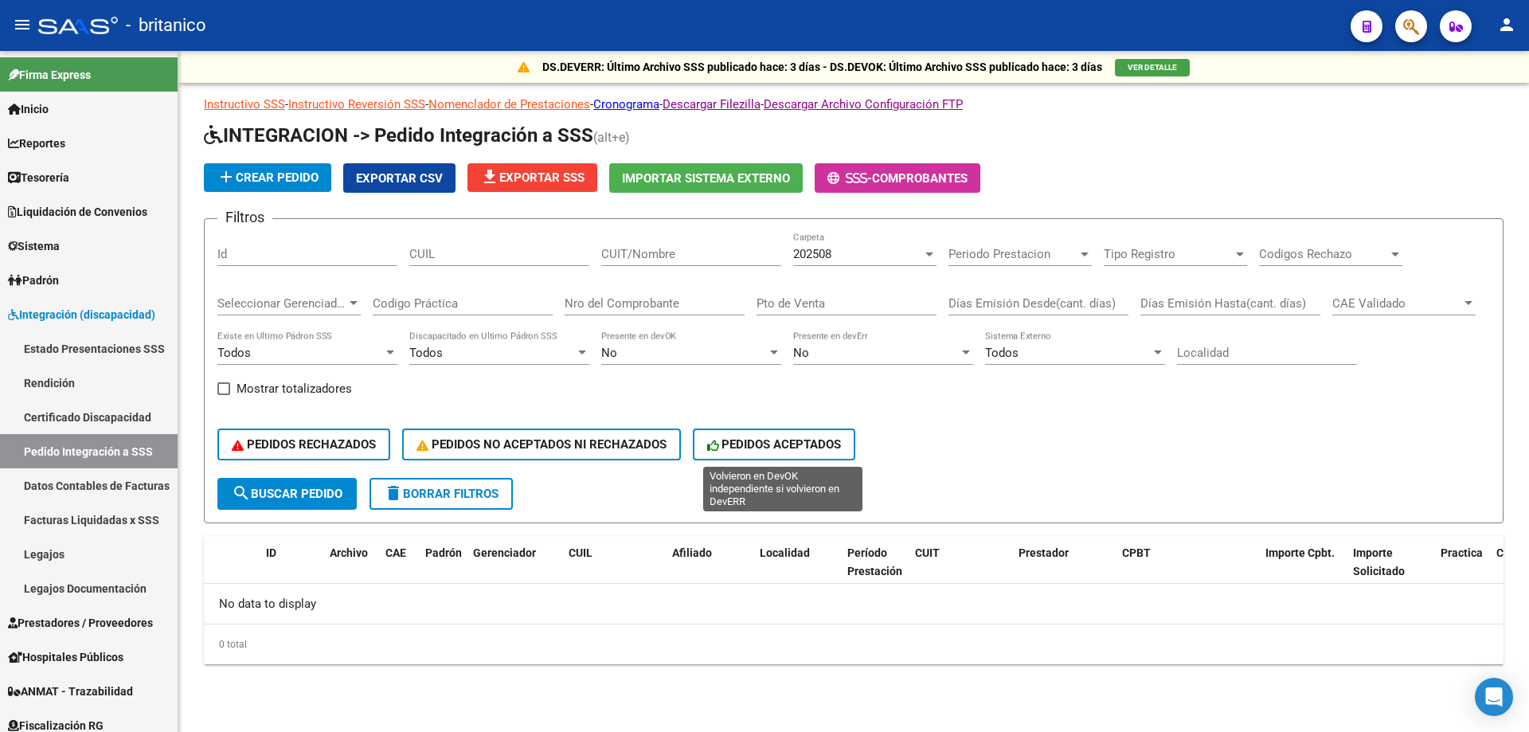
click at [773, 435] on button "PEDIDOS ACEPTADOS" at bounding box center [774, 444] width 163 height 32
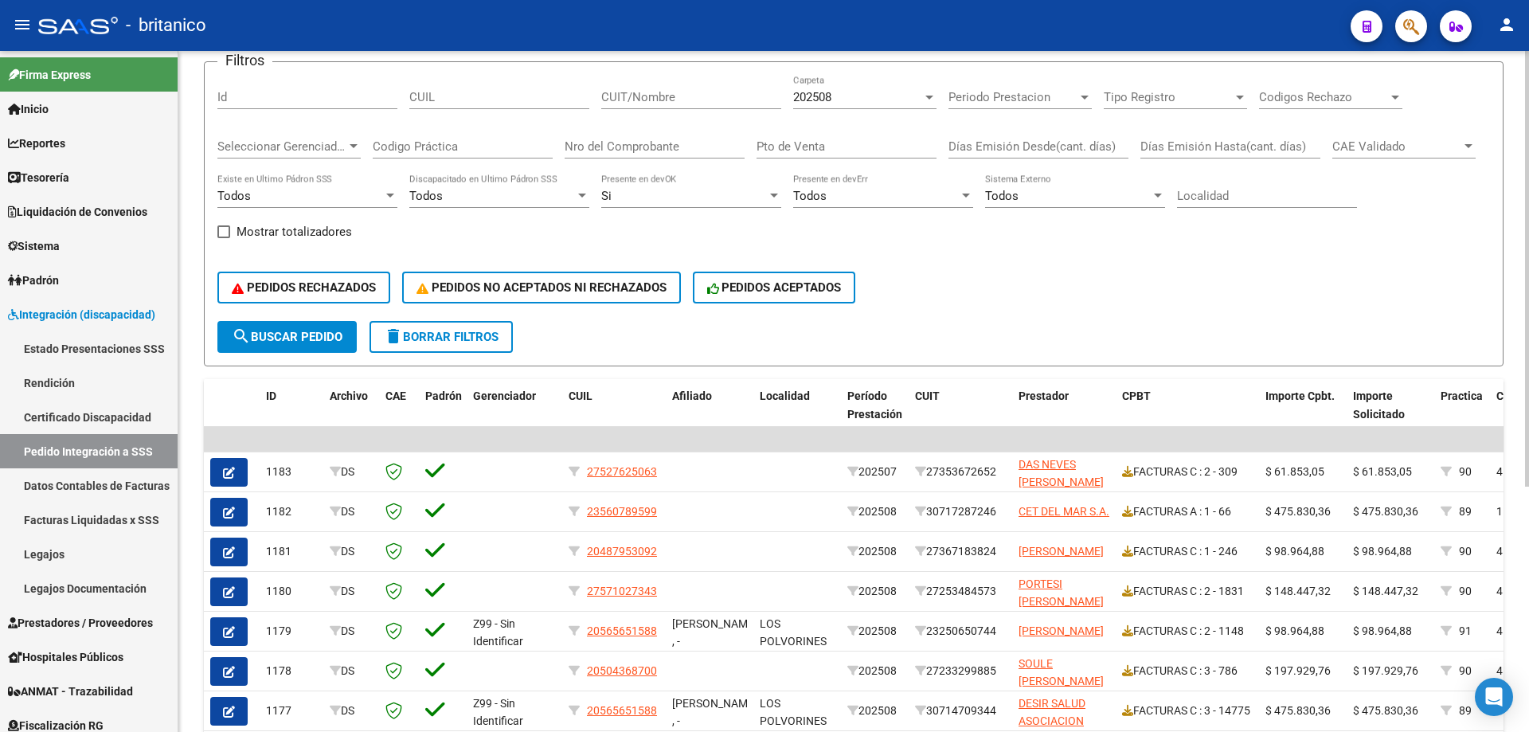
scroll to position [159, 0]
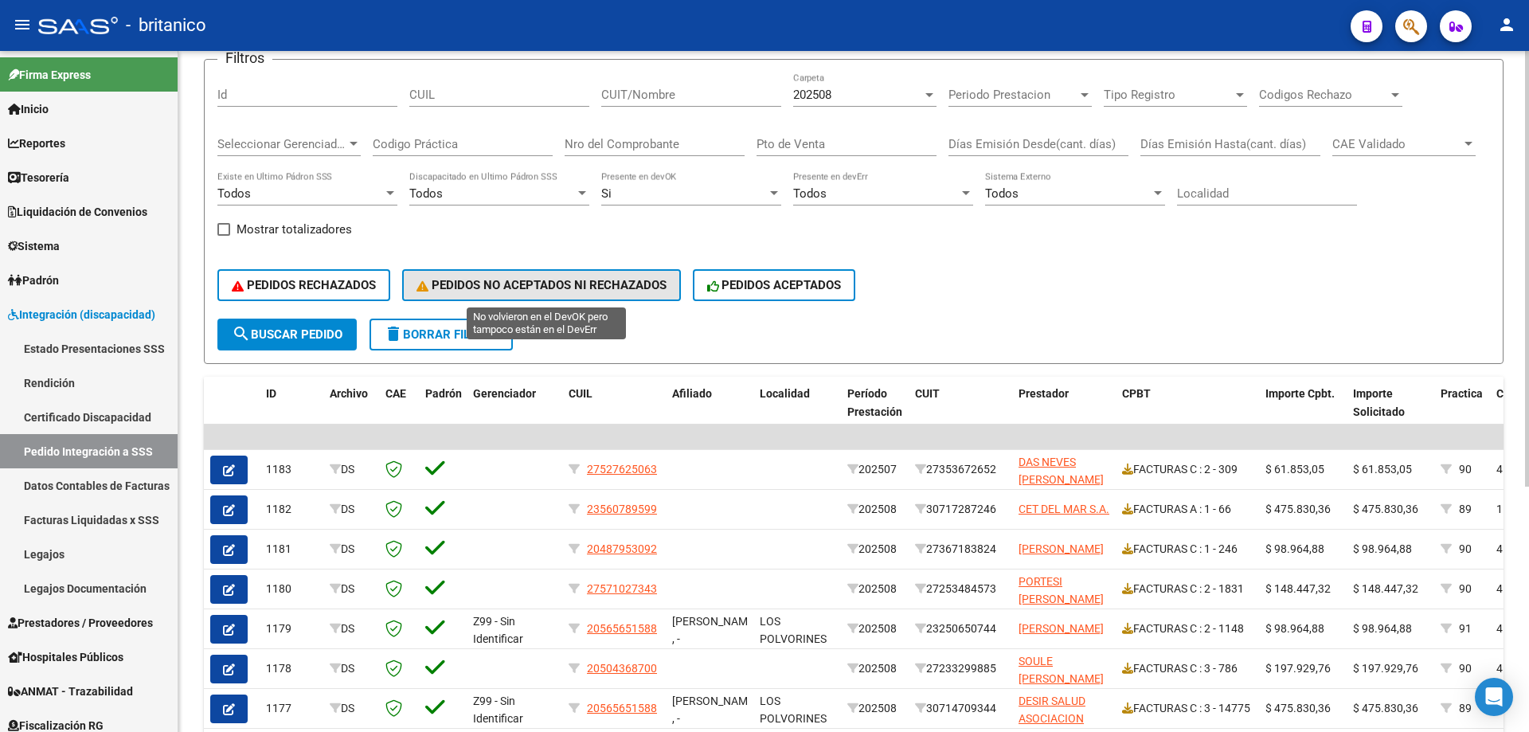
click at [555, 286] on span "PEDIDOS NO ACEPTADOS NI RECHAZADOS" at bounding box center [542, 285] width 250 height 14
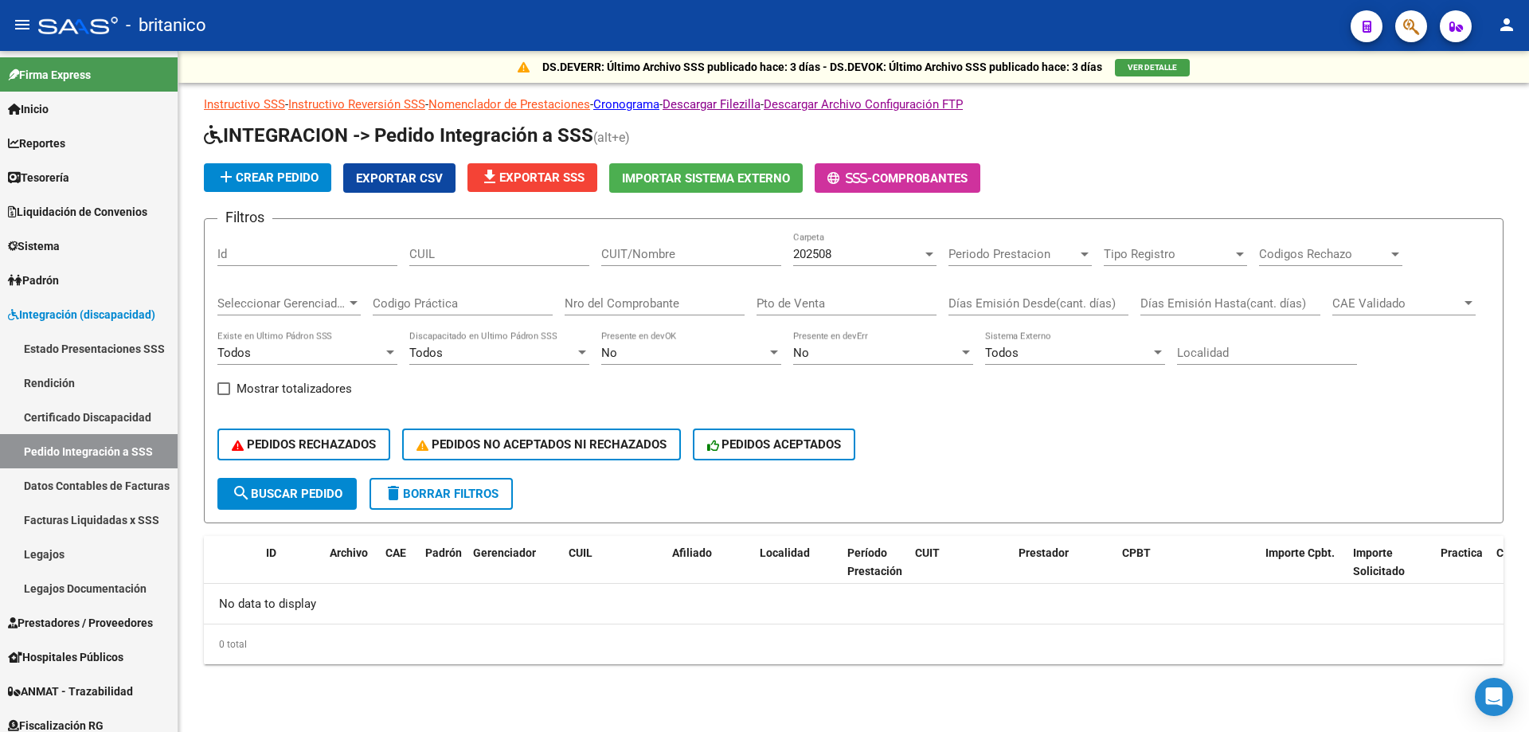
scroll to position [0, 0]
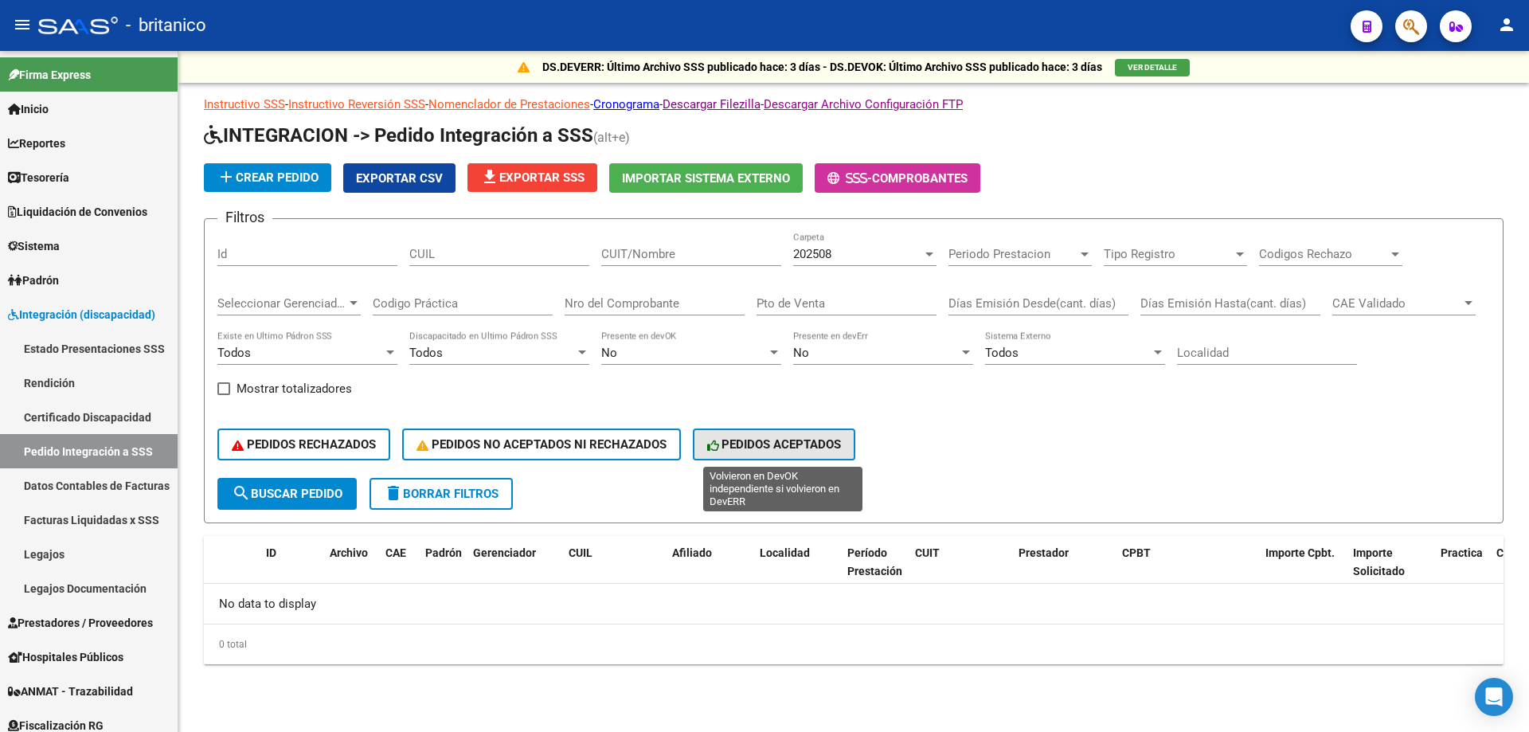
click at [768, 451] on span "PEDIDOS ACEPTADOS" at bounding box center [774, 444] width 135 height 14
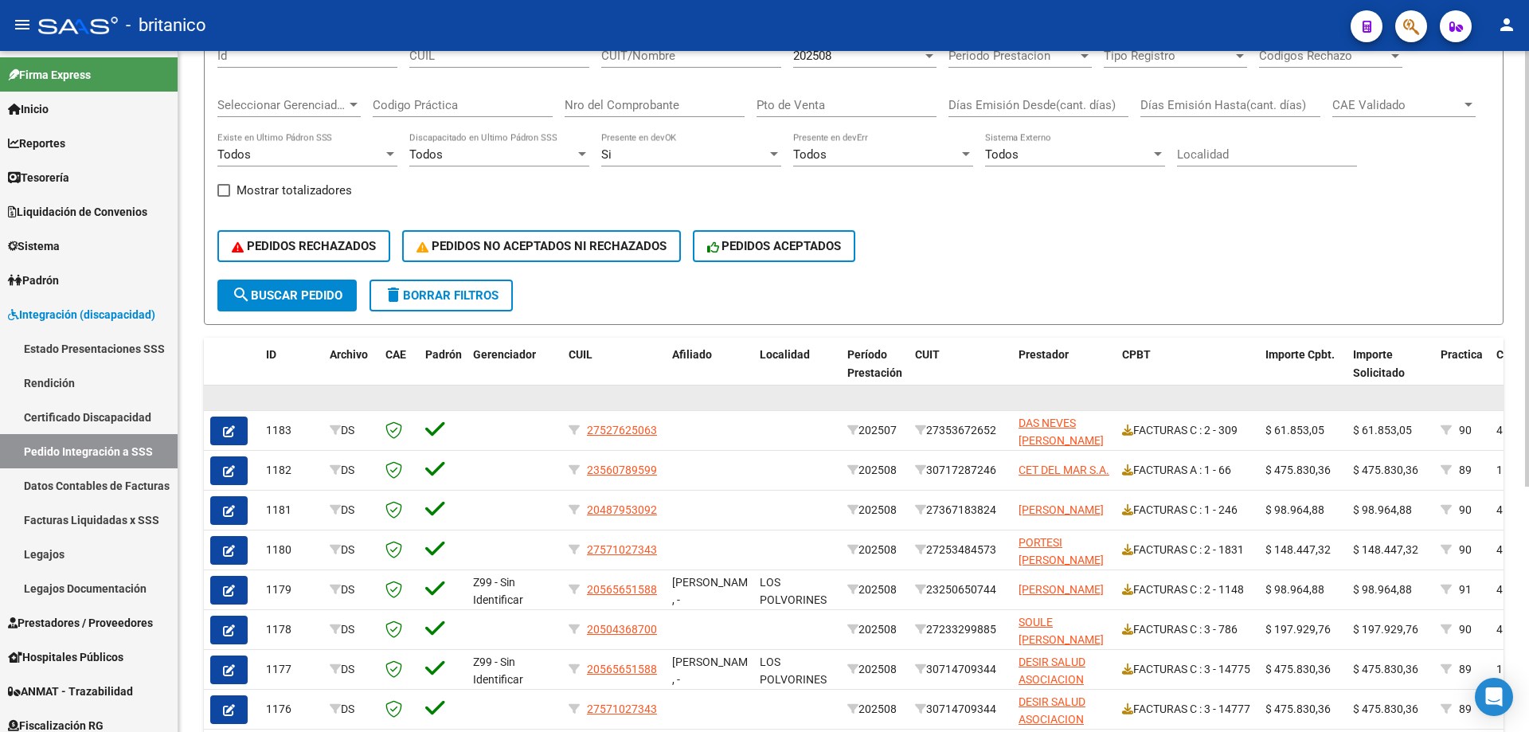
scroll to position [145, 0]
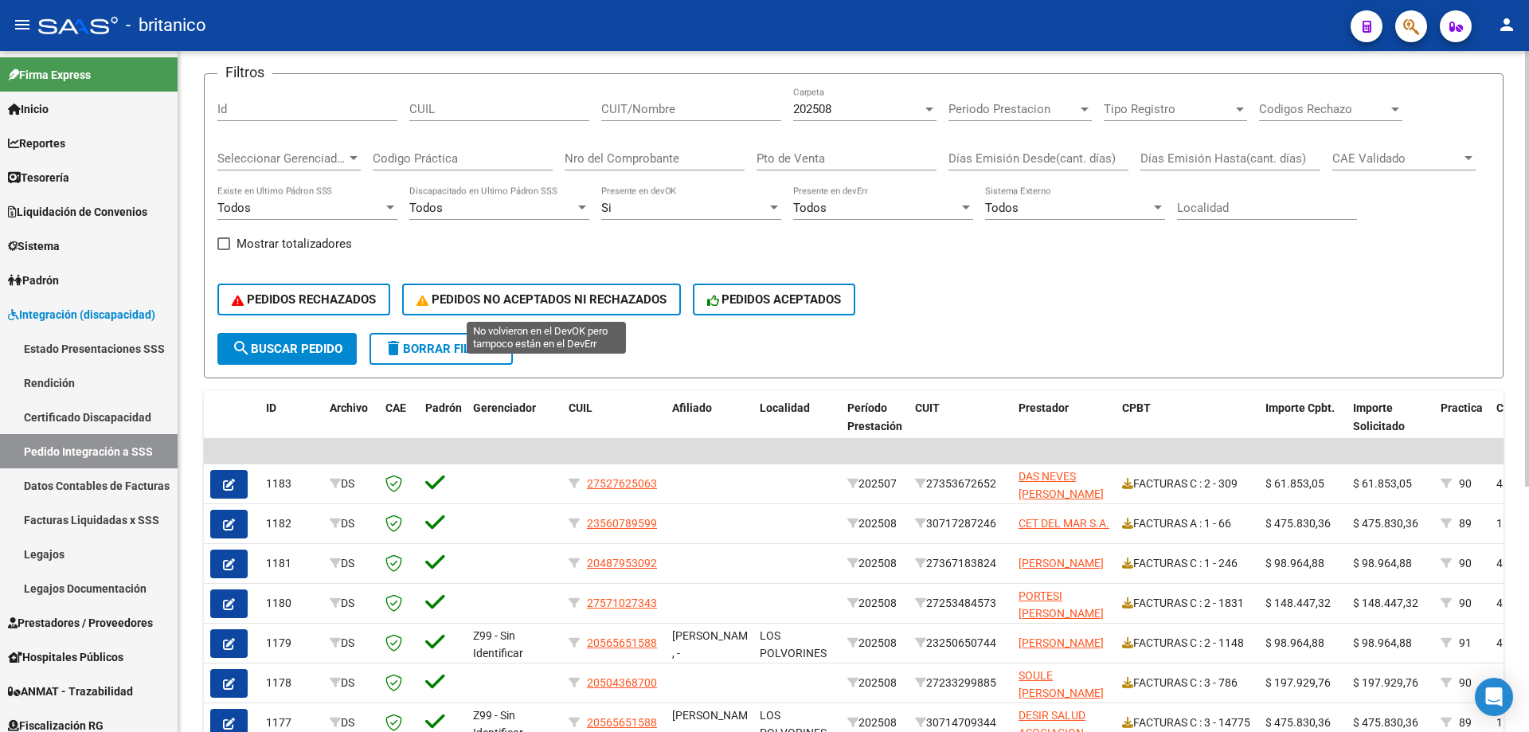
click at [585, 284] on button "PEDIDOS NO ACEPTADOS NI RECHAZADOS" at bounding box center [541, 300] width 279 height 32
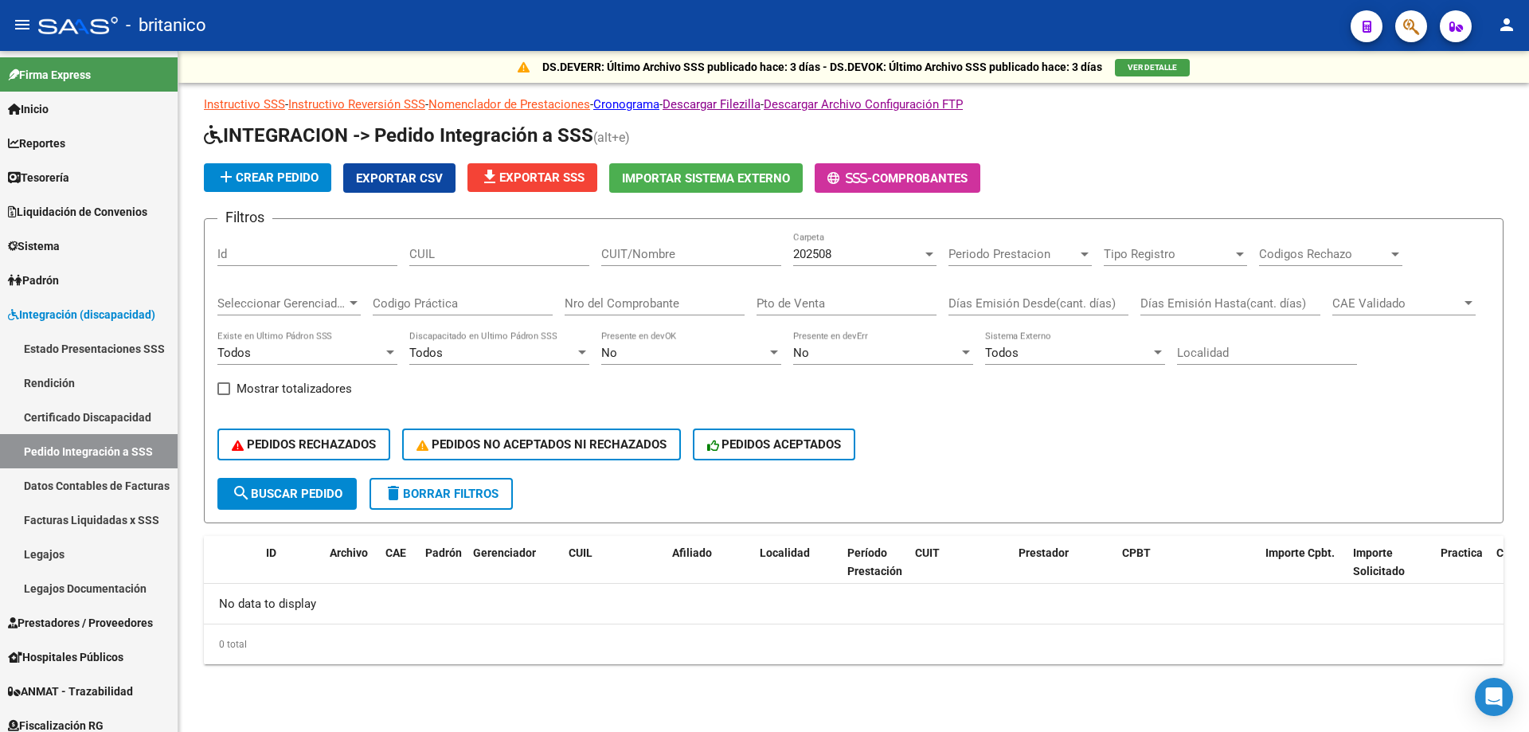
scroll to position [0, 0]
click at [255, 435] on button "PEDIDOS RECHAZADOS" at bounding box center [303, 444] width 173 height 32
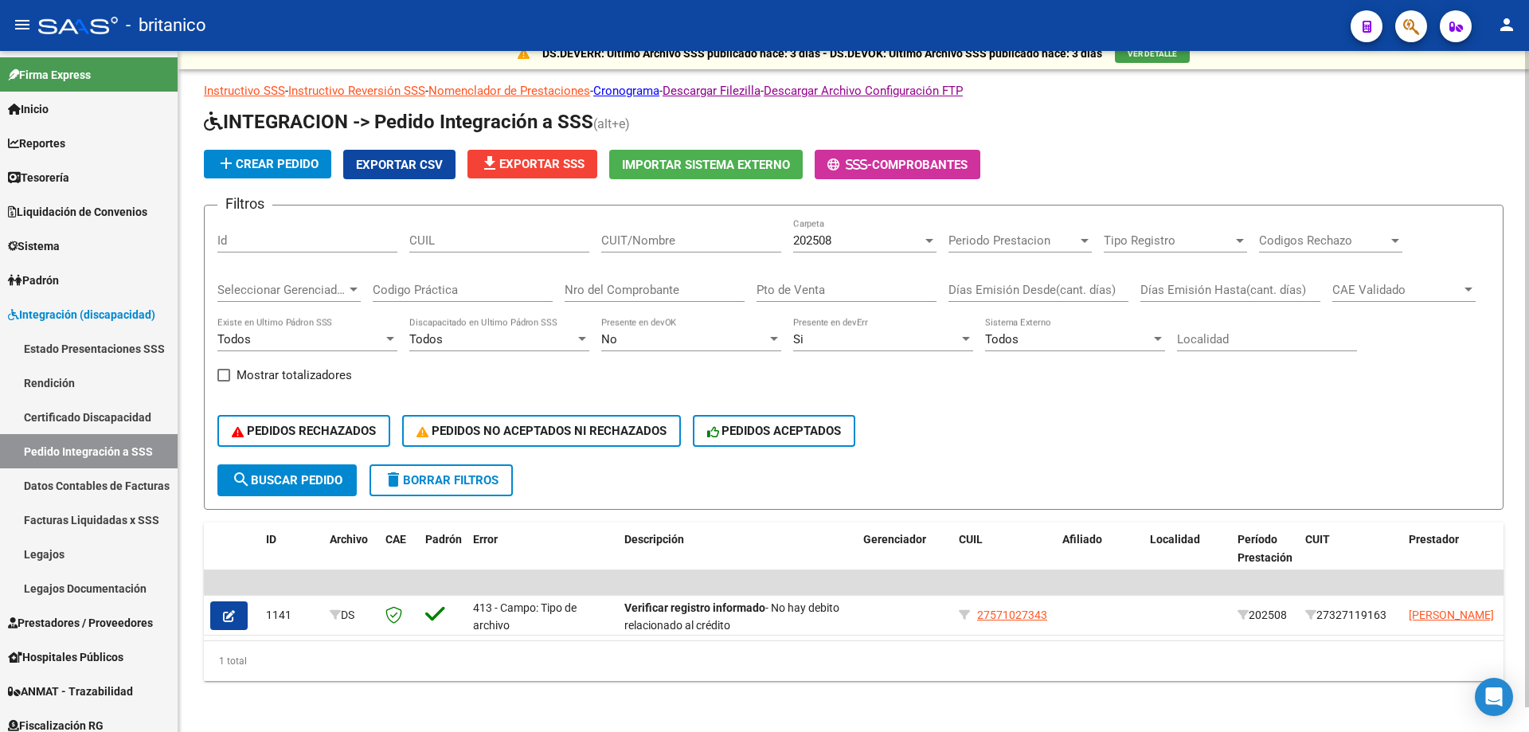
scroll to position [25, 0]
click at [472, 474] on span "delete Borrar Filtros" at bounding box center [441, 480] width 115 height 14
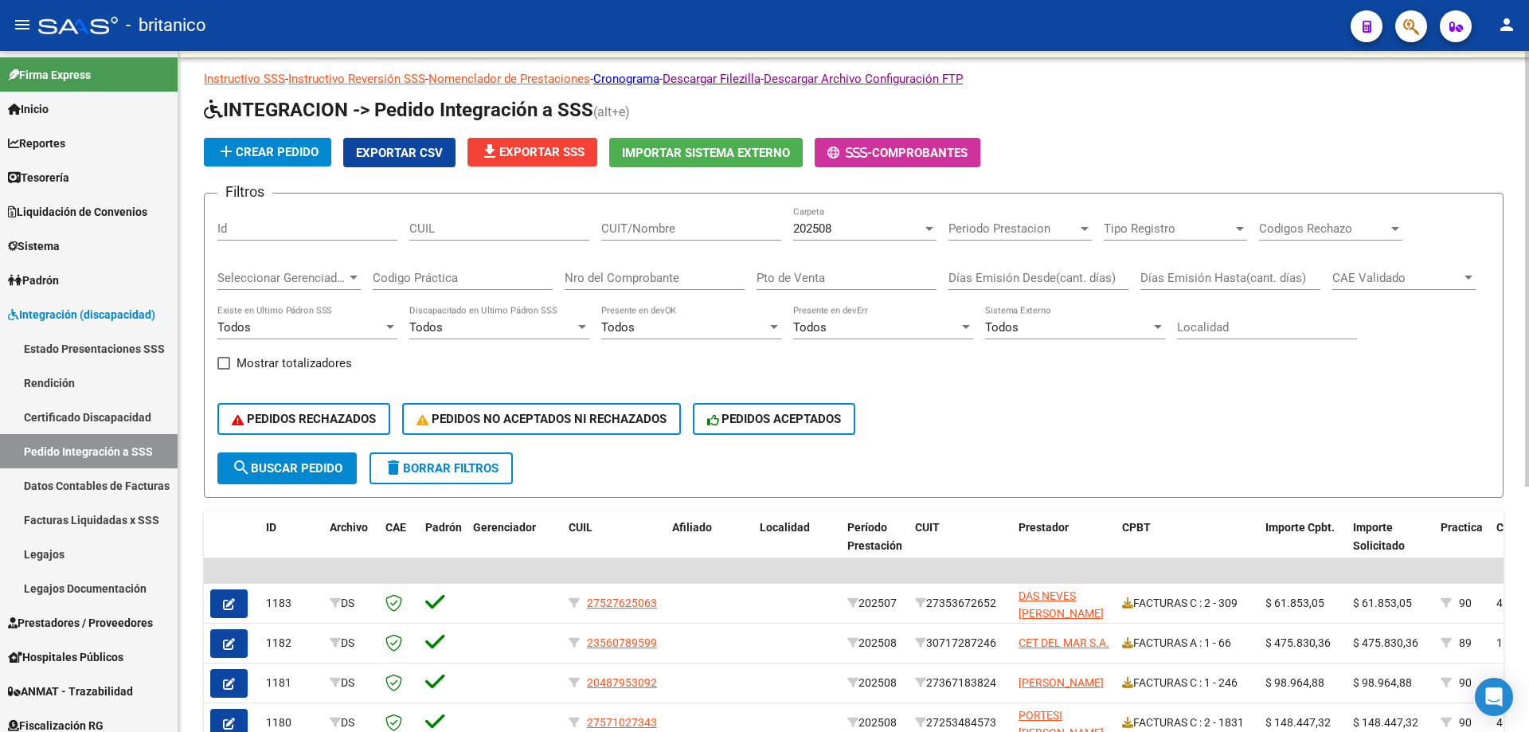
click at [472, 475] on span "delete Borrar Filtros" at bounding box center [441, 468] width 115 height 14
click at [471, 471] on span "delete Borrar Filtros" at bounding box center [441, 468] width 115 height 14
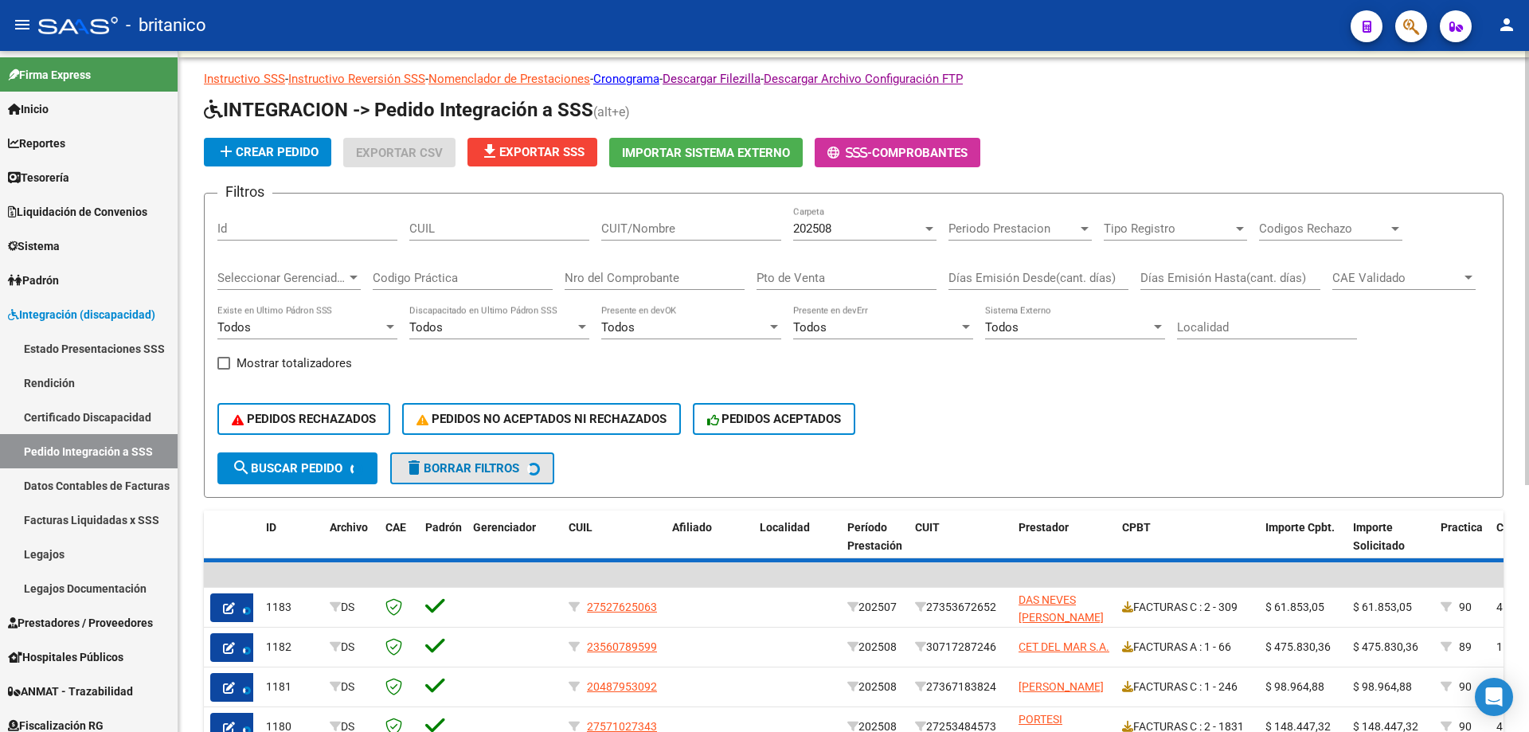
click at [471, 471] on span "delete Borrar Filtros" at bounding box center [462, 468] width 115 height 14
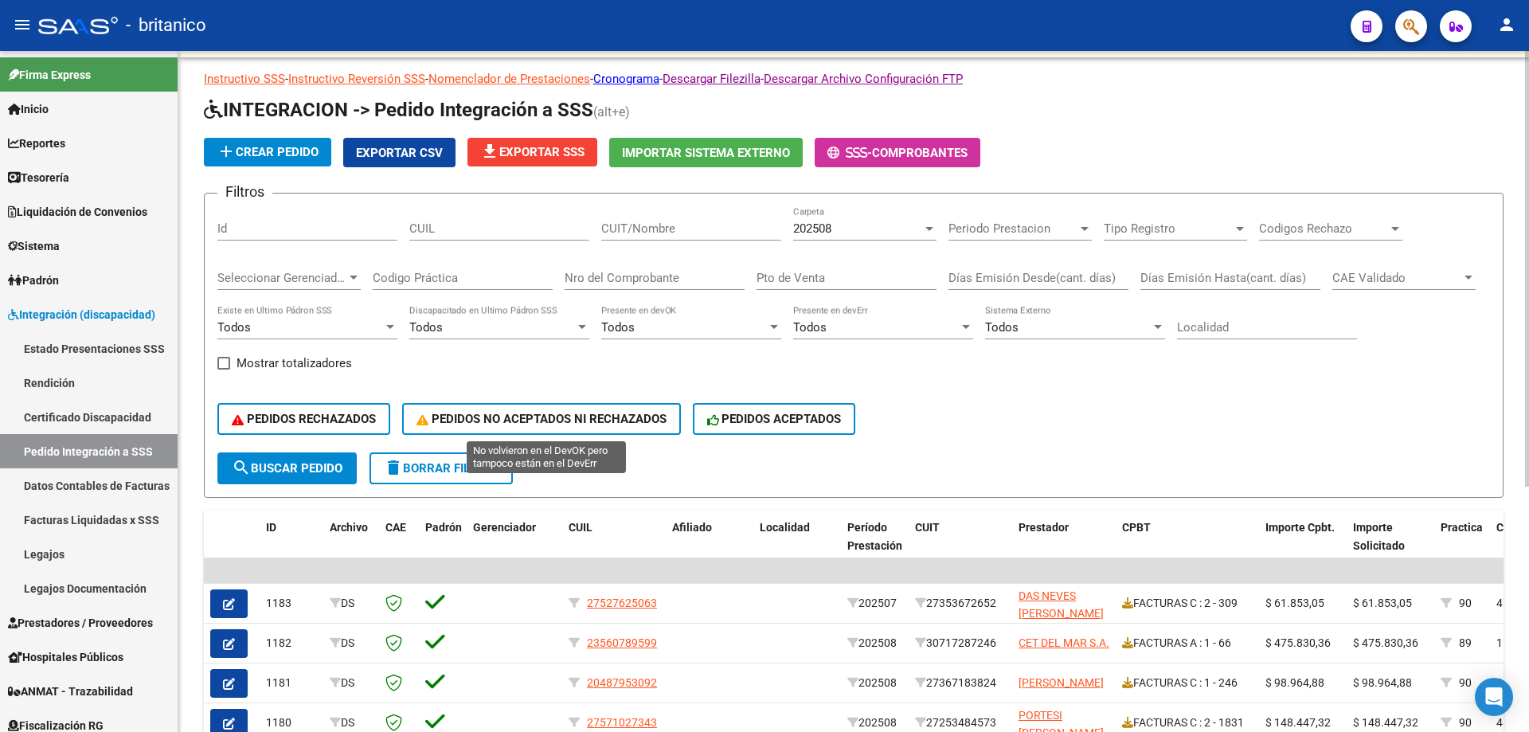
click at [513, 412] on span "PEDIDOS NO ACEPTADOS NI RECHAZADOS" at bounding box center [542, 419] width 250 height 14
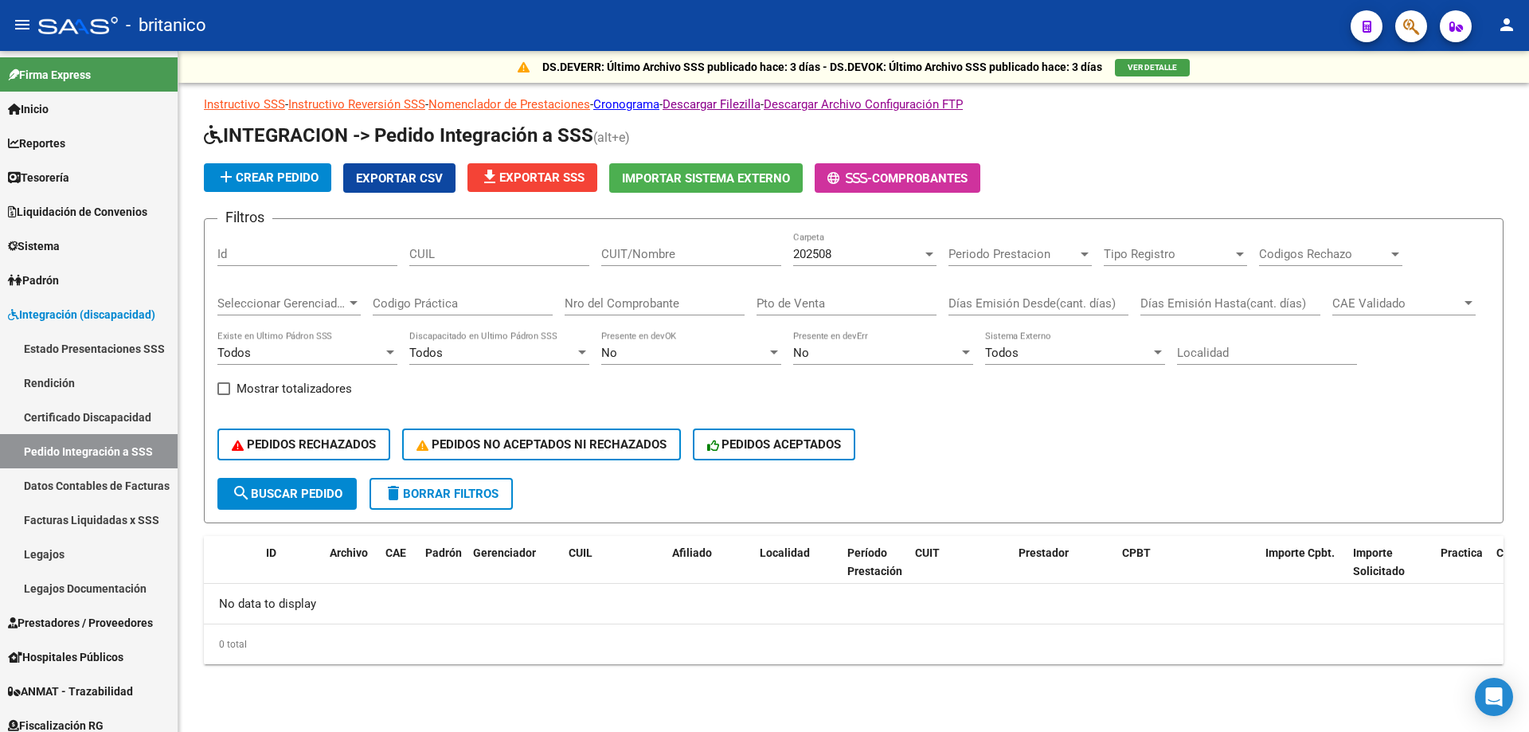
scroll to position [0, 0]
click at [339, 434] on button "PEDIDOS RECHAZADOS" at bounding box center [303, 444] width 173 height 32
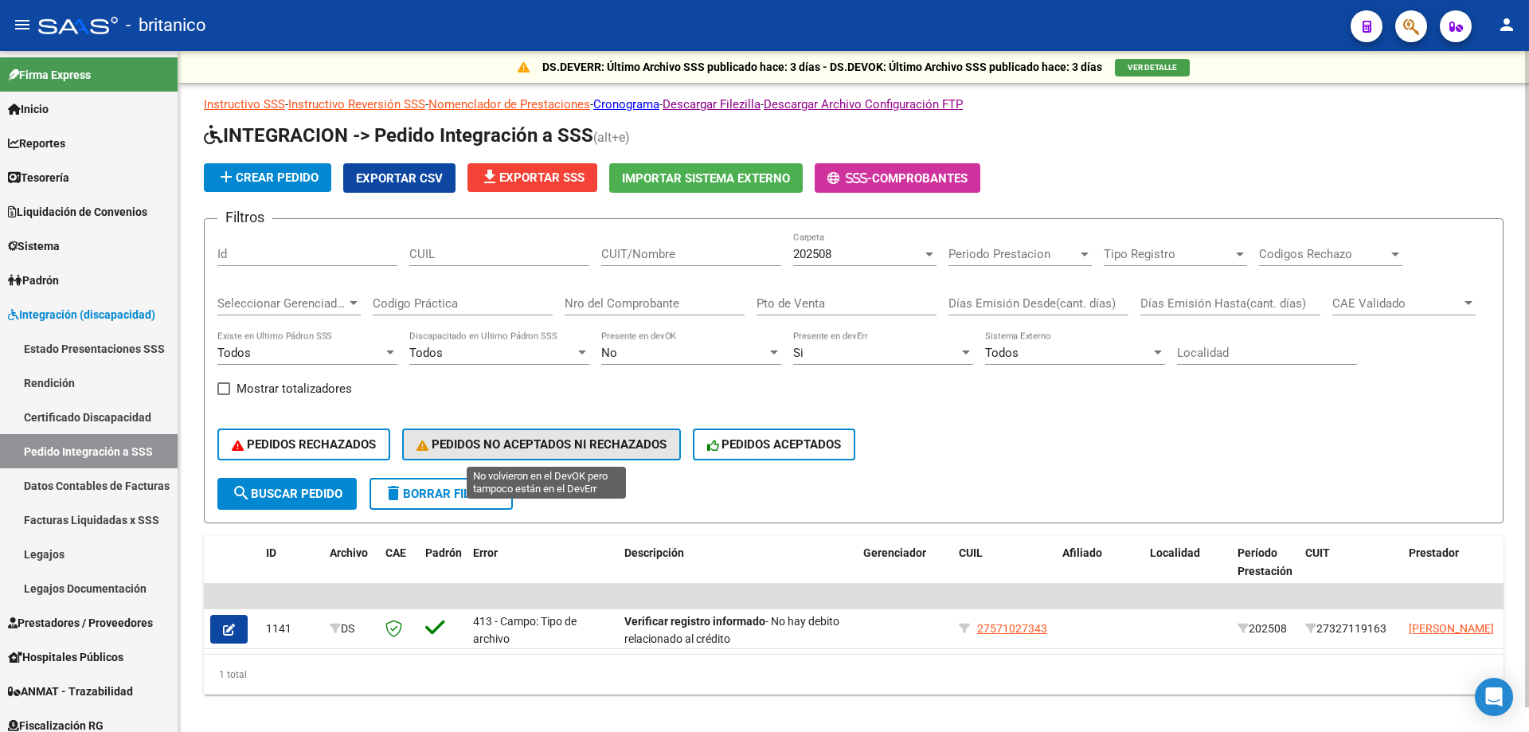
click at [564, 451] on span "PEDIDOS NO ACEPTADOS NI RECHAZADOS" at bounding box center [542, 444] width 250 height 14
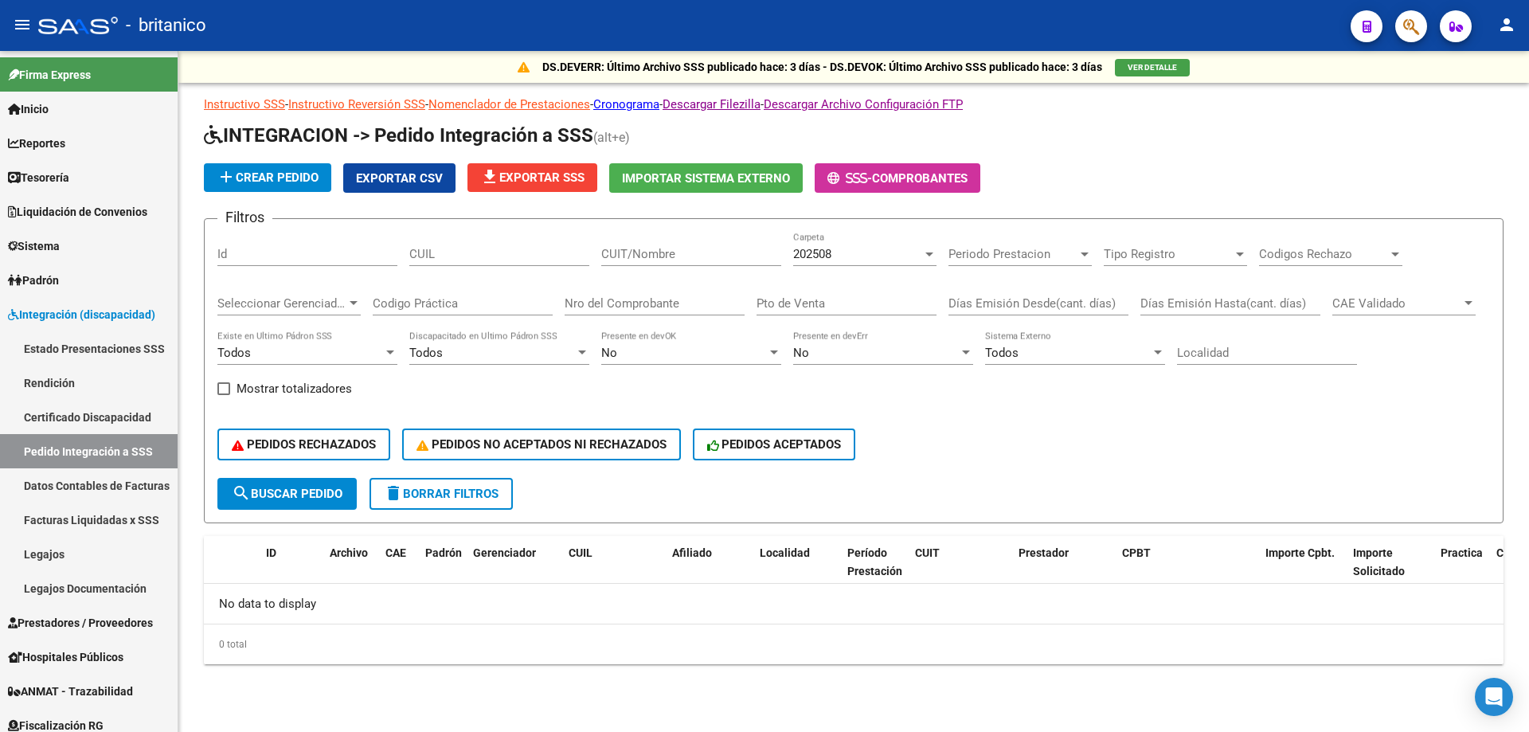
click at [1134, 70] on span "VER DETALLE" at bounding box center [1152, 67] width 49 height 9
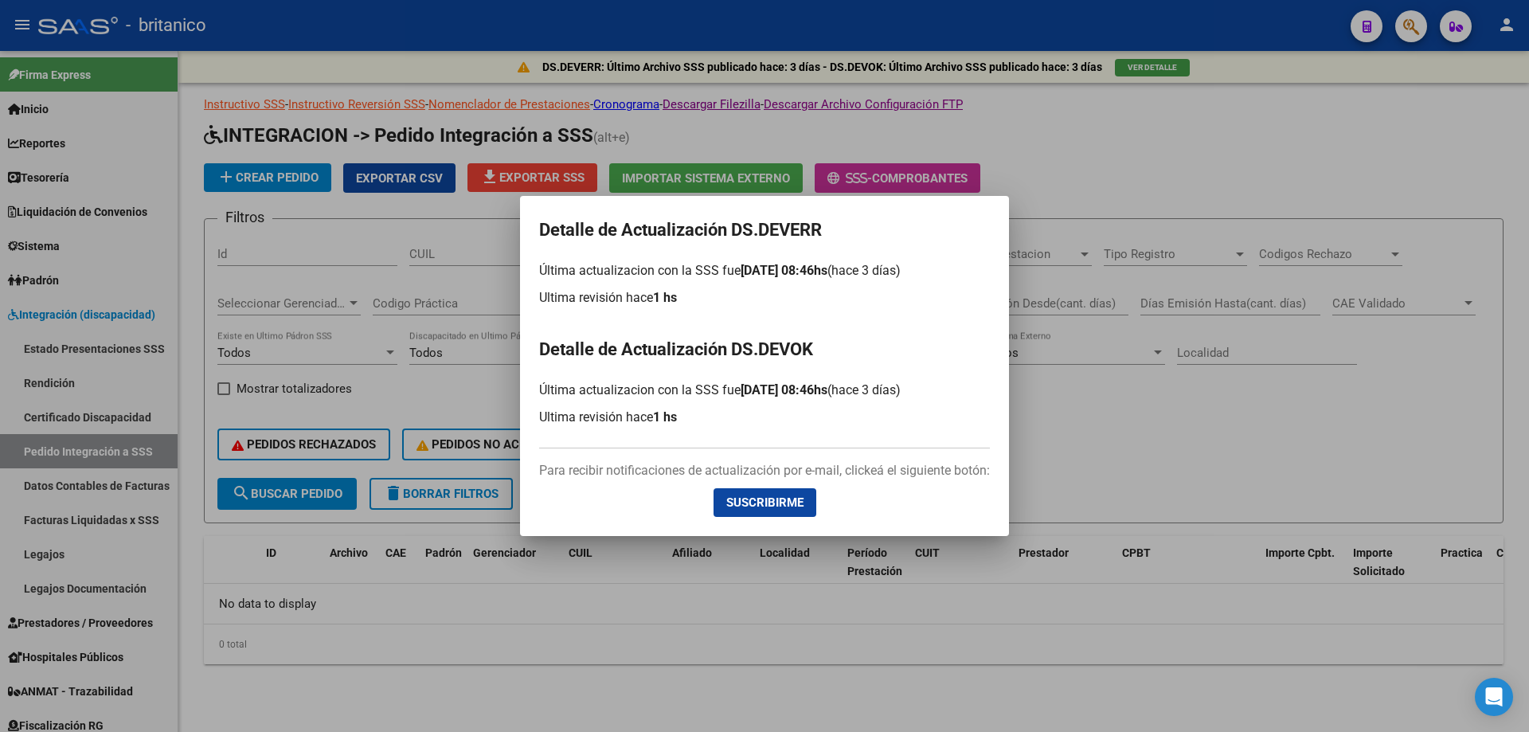
click at [1166, 210] on div at bounding box center [764, 366] width 1529 height 732
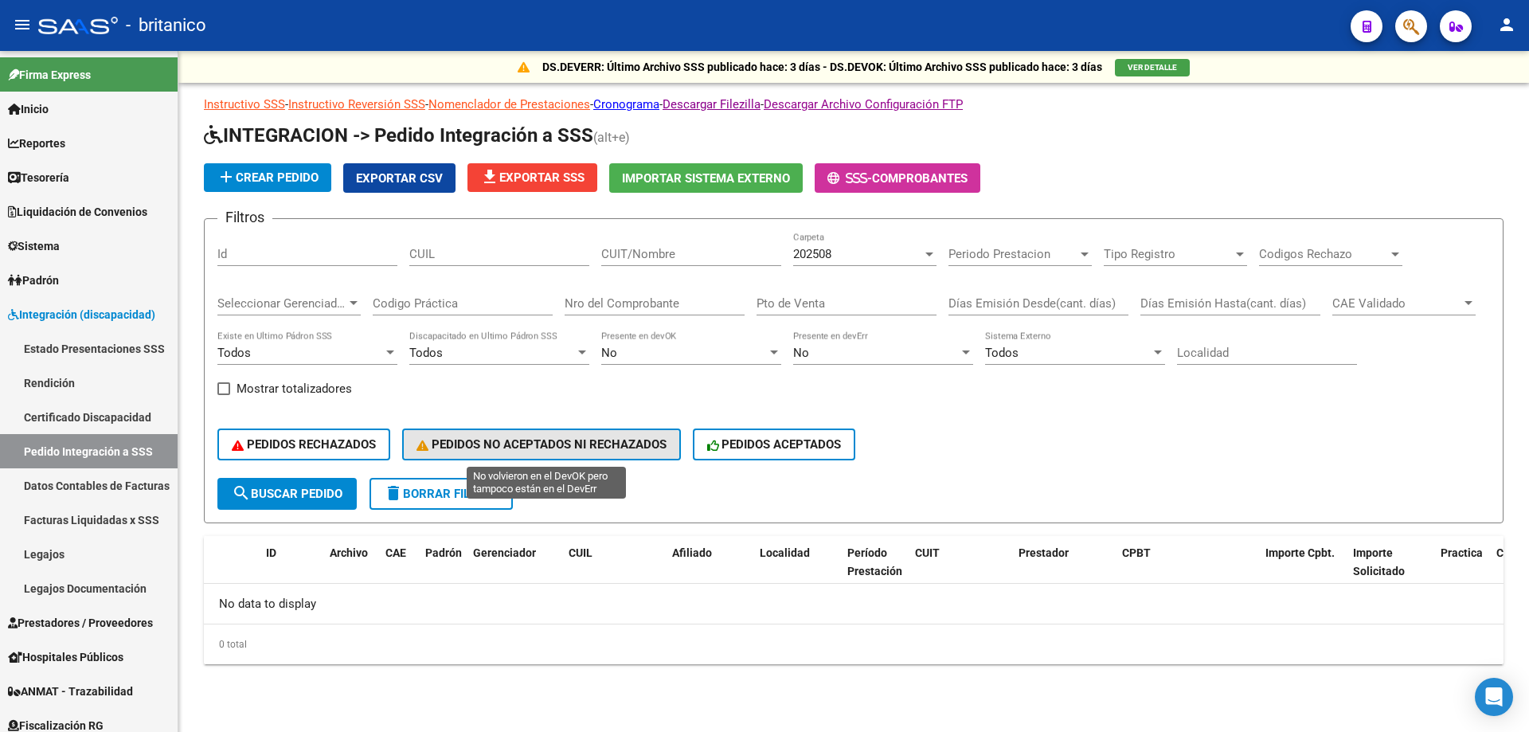
click at [614, 438] on span "PEDIDOS NO ACEPTADOS NI RECHAZADOS" at bounding box center [542, 444] width 250 height 14
click at [632, 439] on span "PEDIDOS NO ACEPTADOS NI RECHAZADOS" at bounding box center [542, 444] width 250 height 14
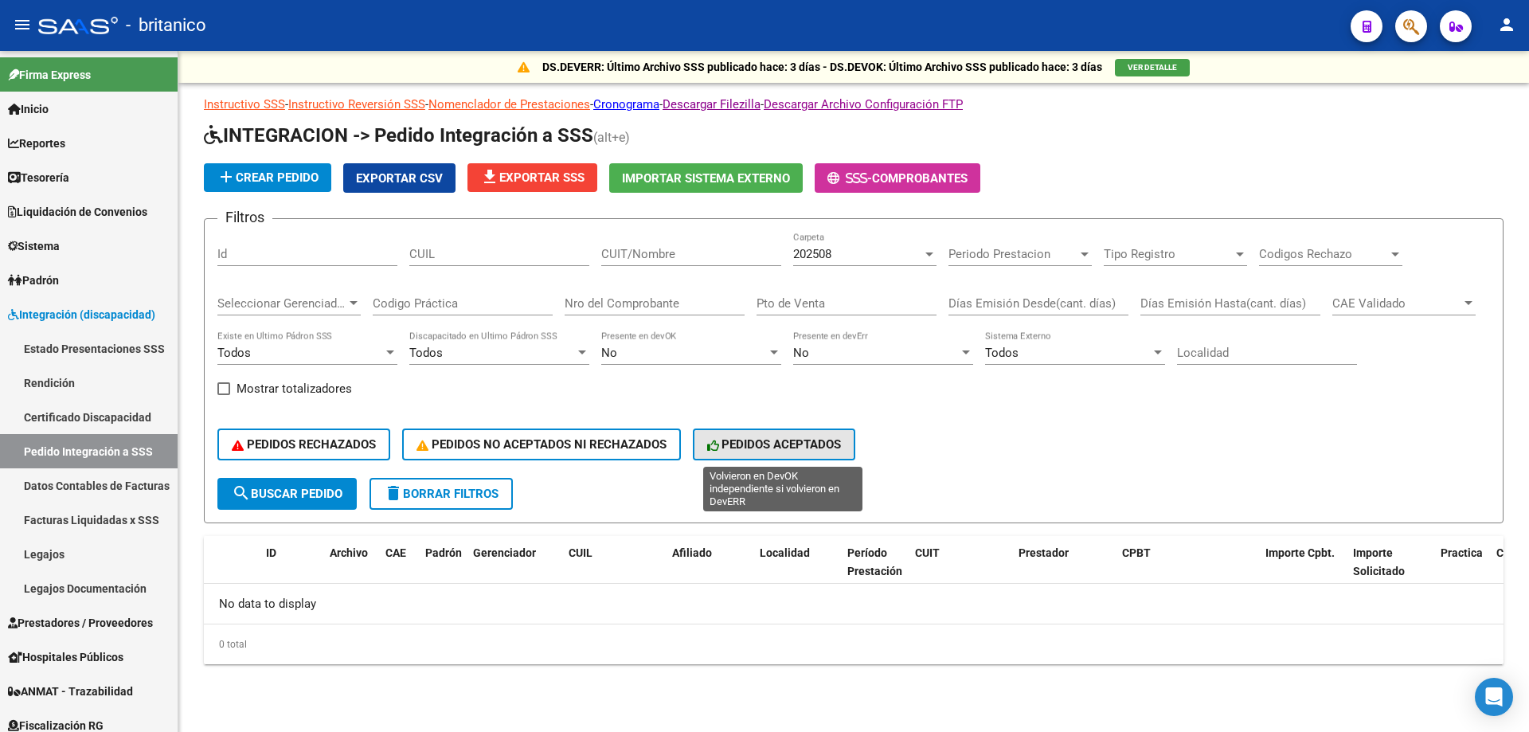
click at [769, 447] on span "PEDIDOS ACEPTADOS" at bounding box center [774, 444] width 135 height 14
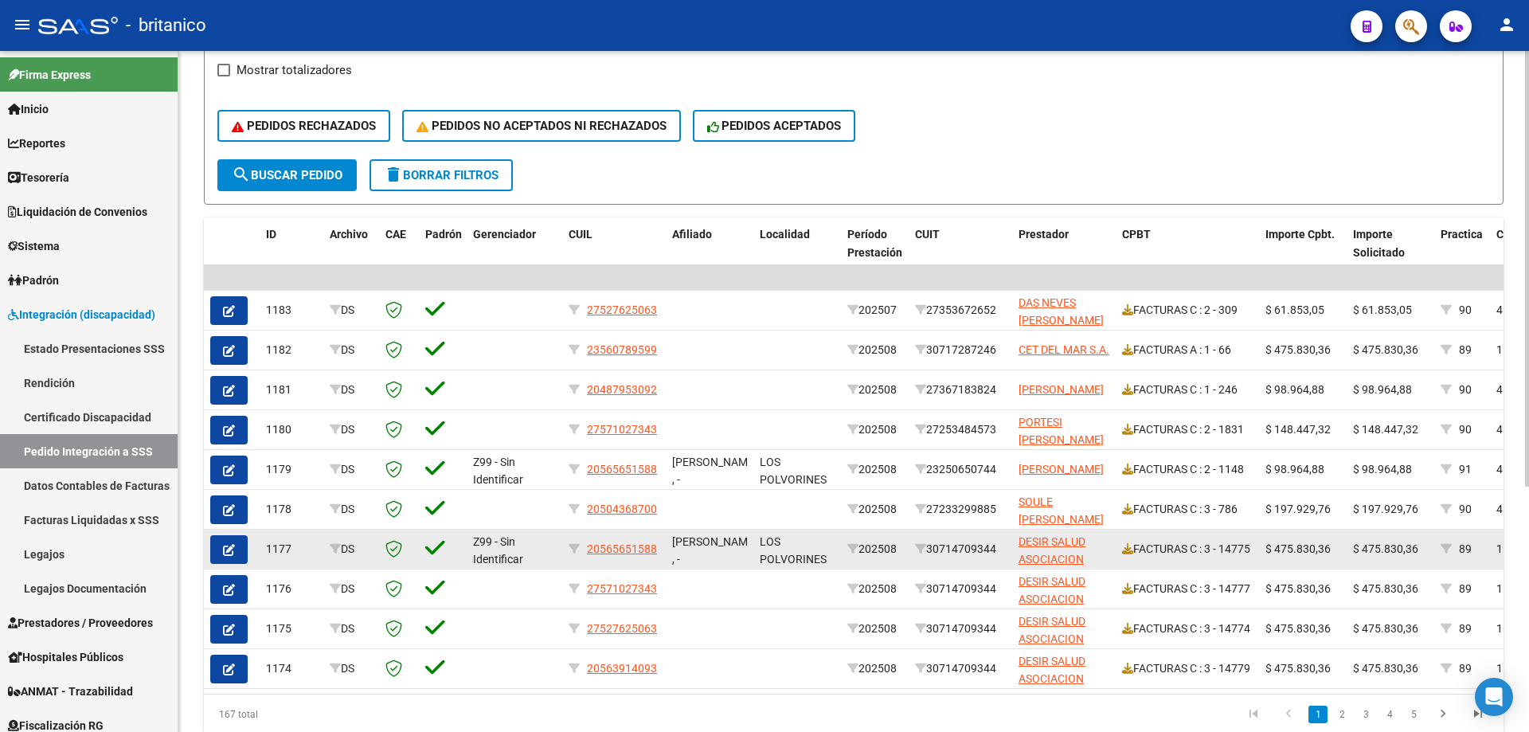
scroll to position [384, 0]
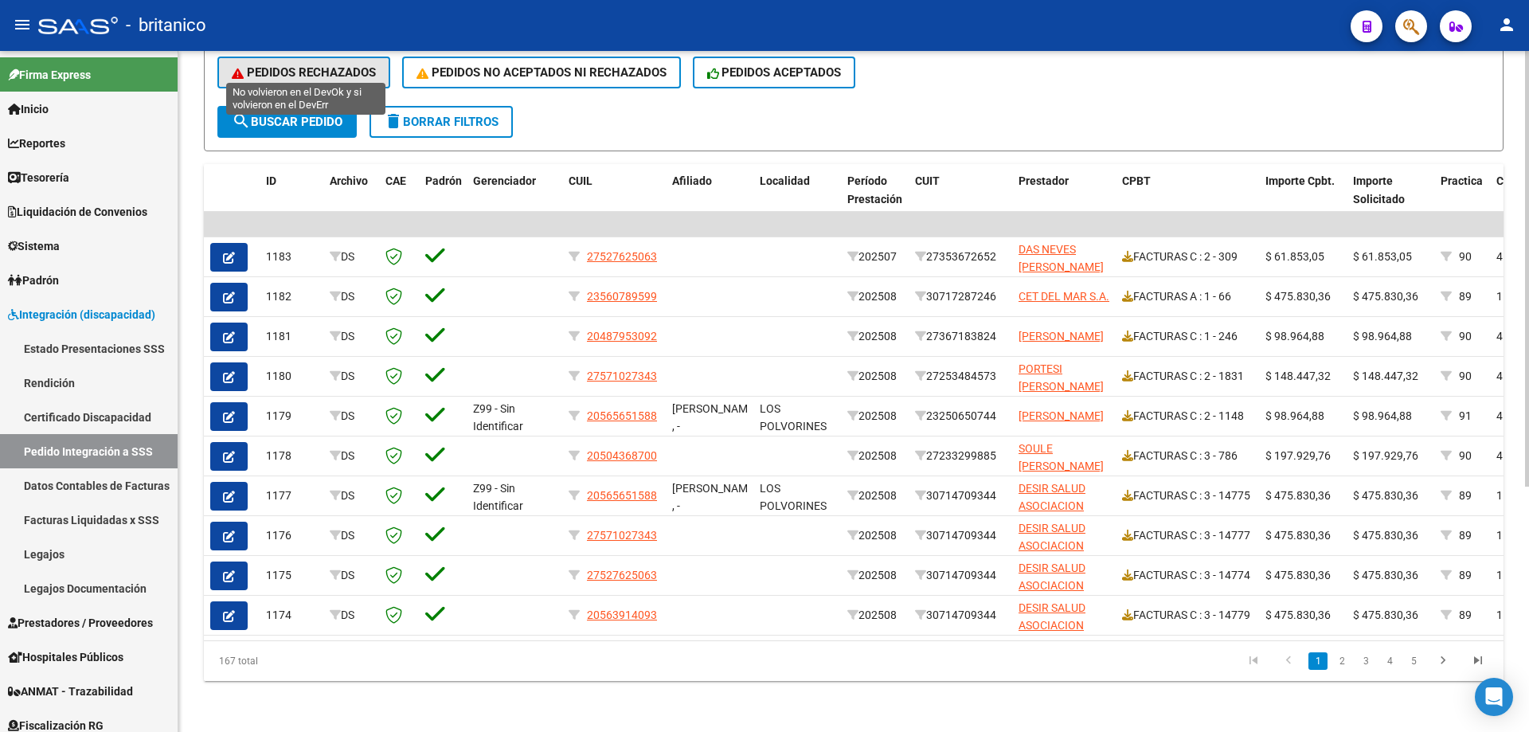
click at [320, 65] on span "PEDIDOS RECHAZADOS" at bounding box center [304, 72] width 144 height 14
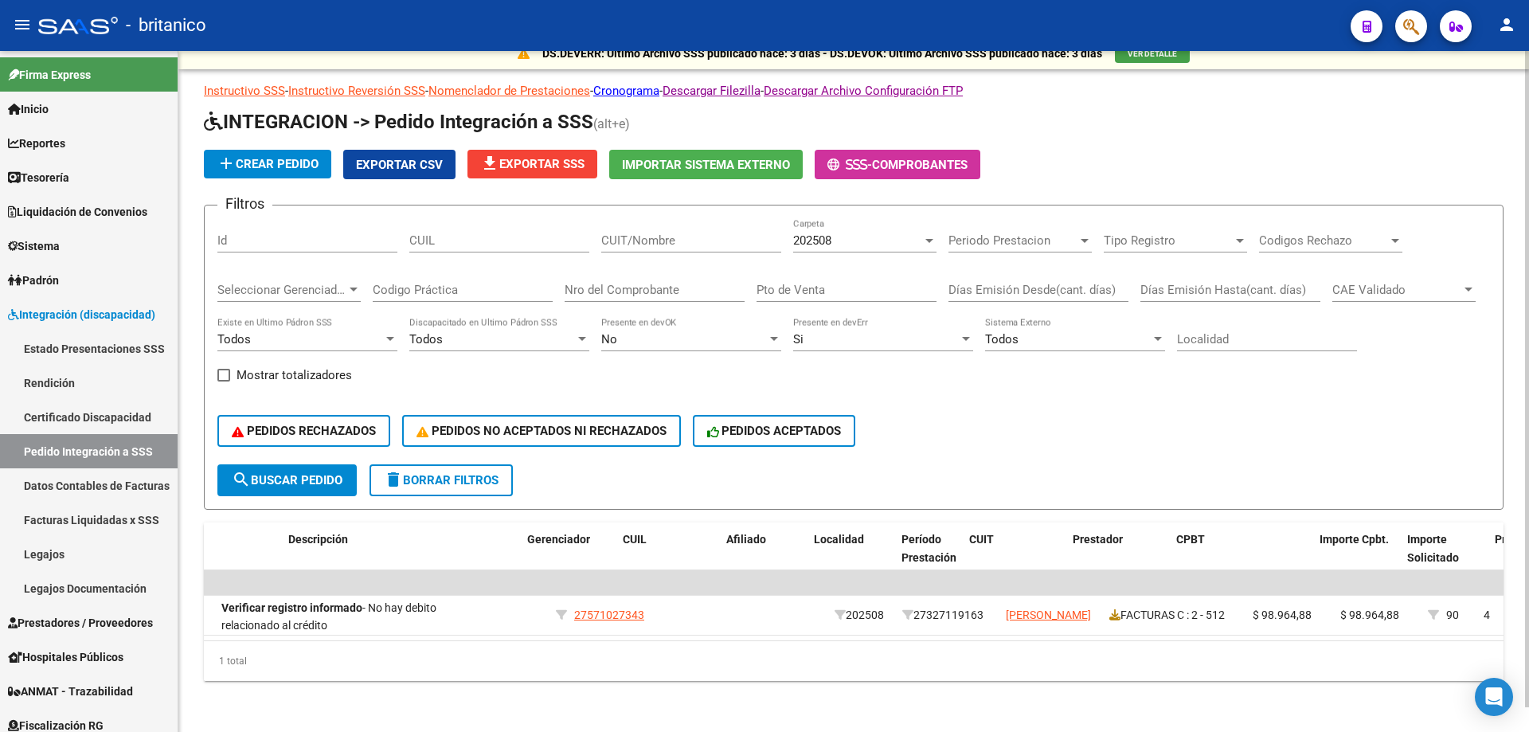
scroll to position [0, 530]
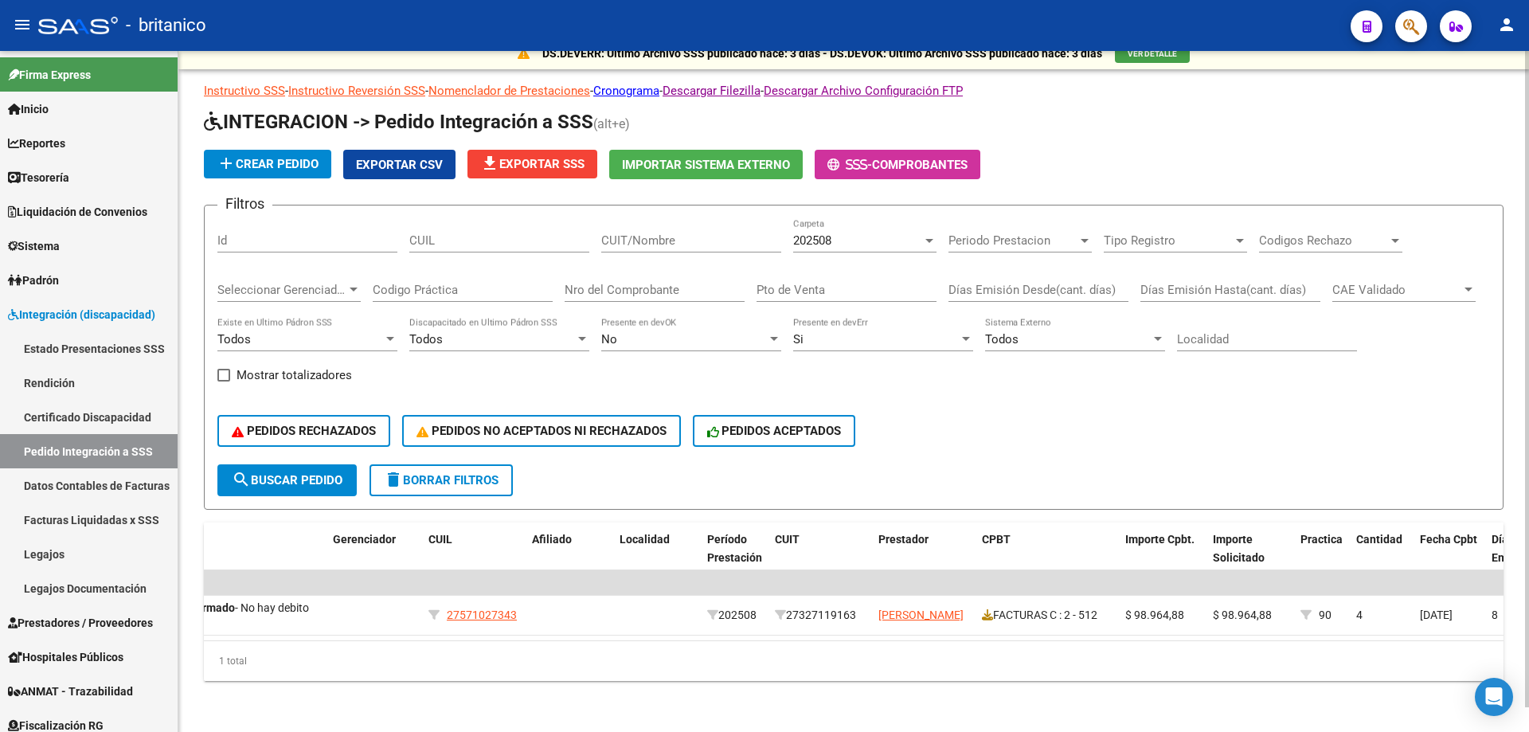
drag, startPoint x: 1465, startPoint y: 457, endPoint x: 1403, endPoint y: 299, distance: 169.8
click at [1465, 456] on form "Filtros Id CUIL CUIT/Nombre 202508 Carpeta Periodo Prestacion Periodo Prestacio…" at bounding box center [854, 357] width 1300 height 305
click at [613, 415] on button "PEDIDOS NO ACEPTADOS NI RECHAZADOS" at bounding box center [541, 431] width 279 height 32
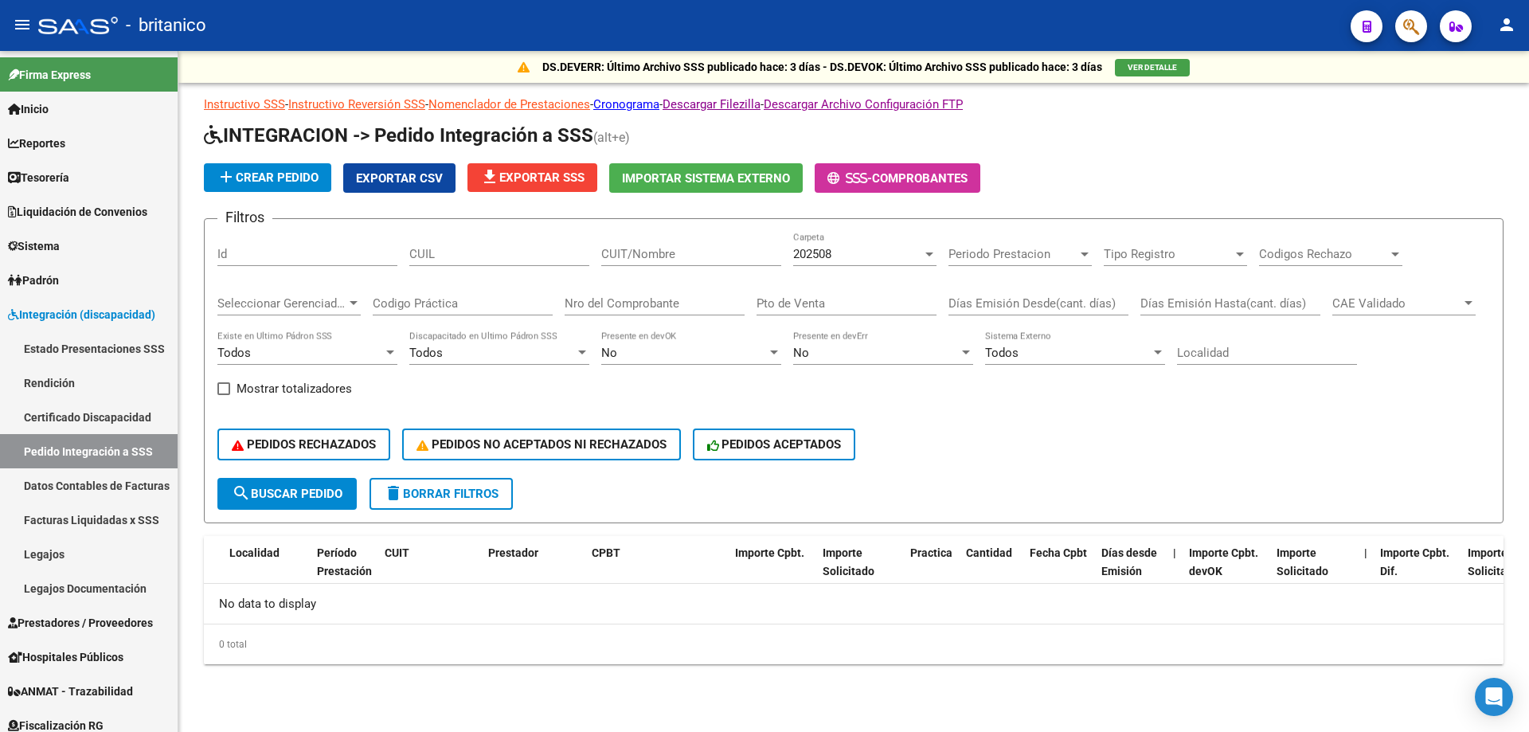
scroll to position [0, 0]
click at [491, 452] on button "PEDIDOS NO ACEPTADOS NI RECHAZADOS" at bounding box center [541, 444] width 279 height 32
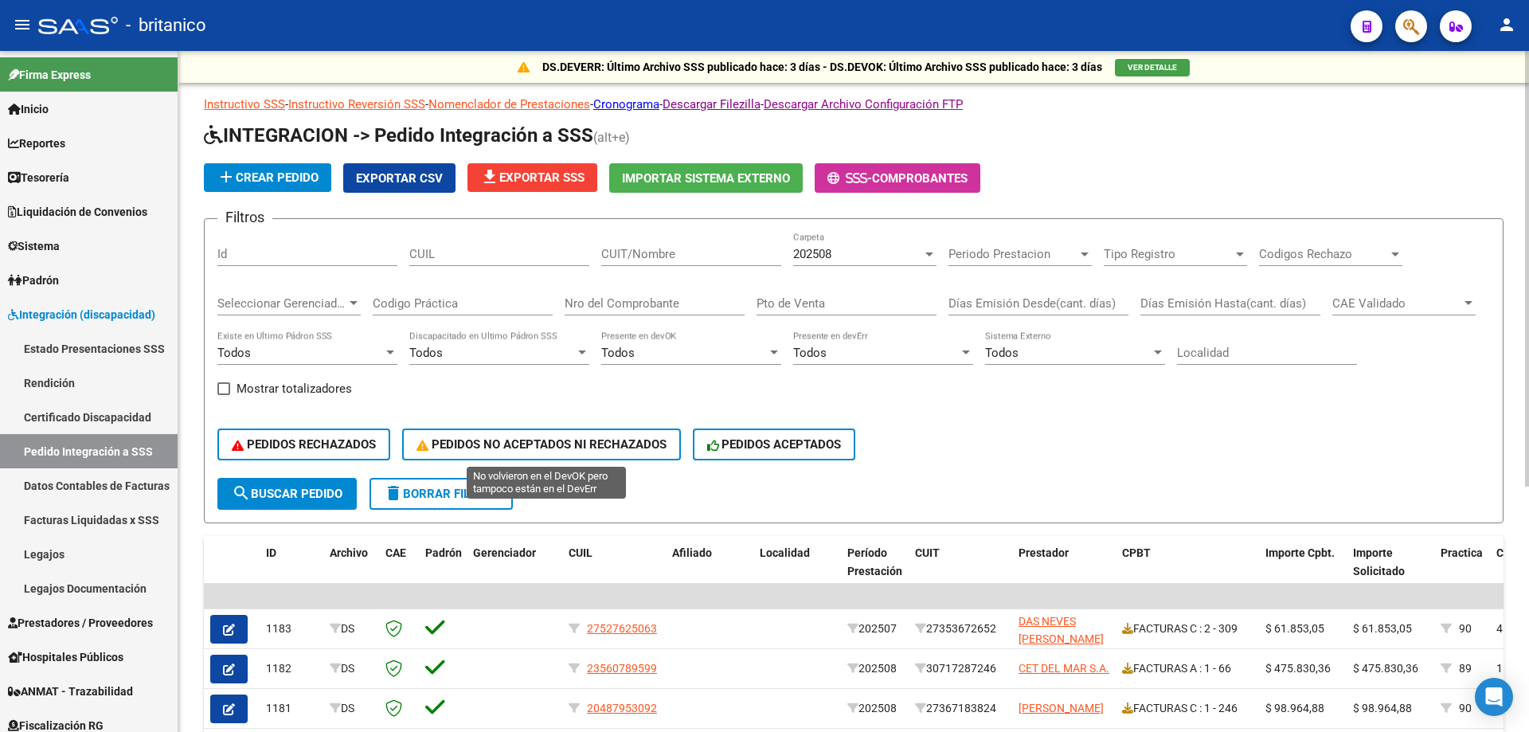
click at [508, 448] on span "PEDIDOS NO ACEPTADOS NI RECHAZADOS" at bounding box center [542, 444] width 250 height 14
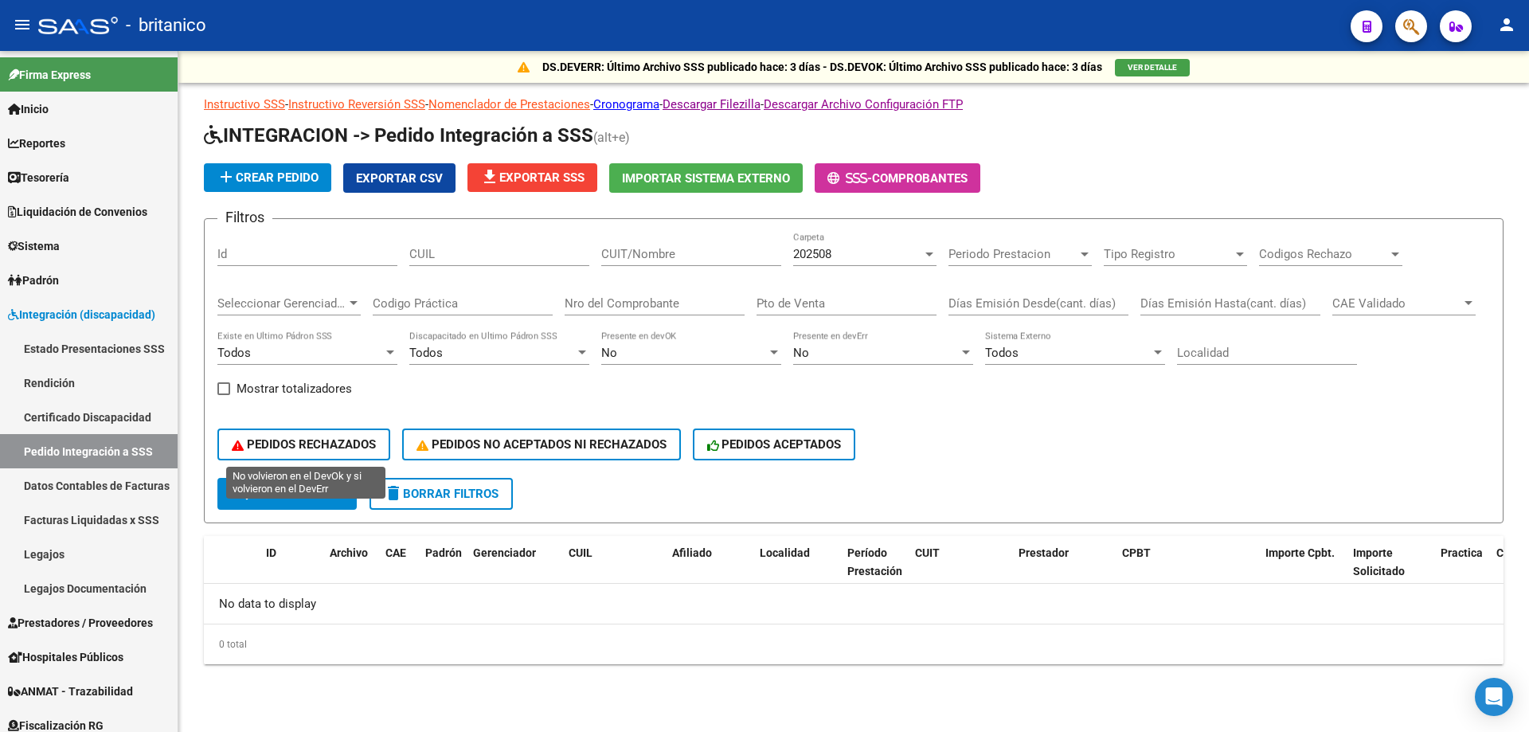
click at [342, 442] on span "PEDIDOS RECHAZADOS" at bounding box center [304, 444] width 144 height 14
